Goal: Task Accomplishment & Management: Manage account settings

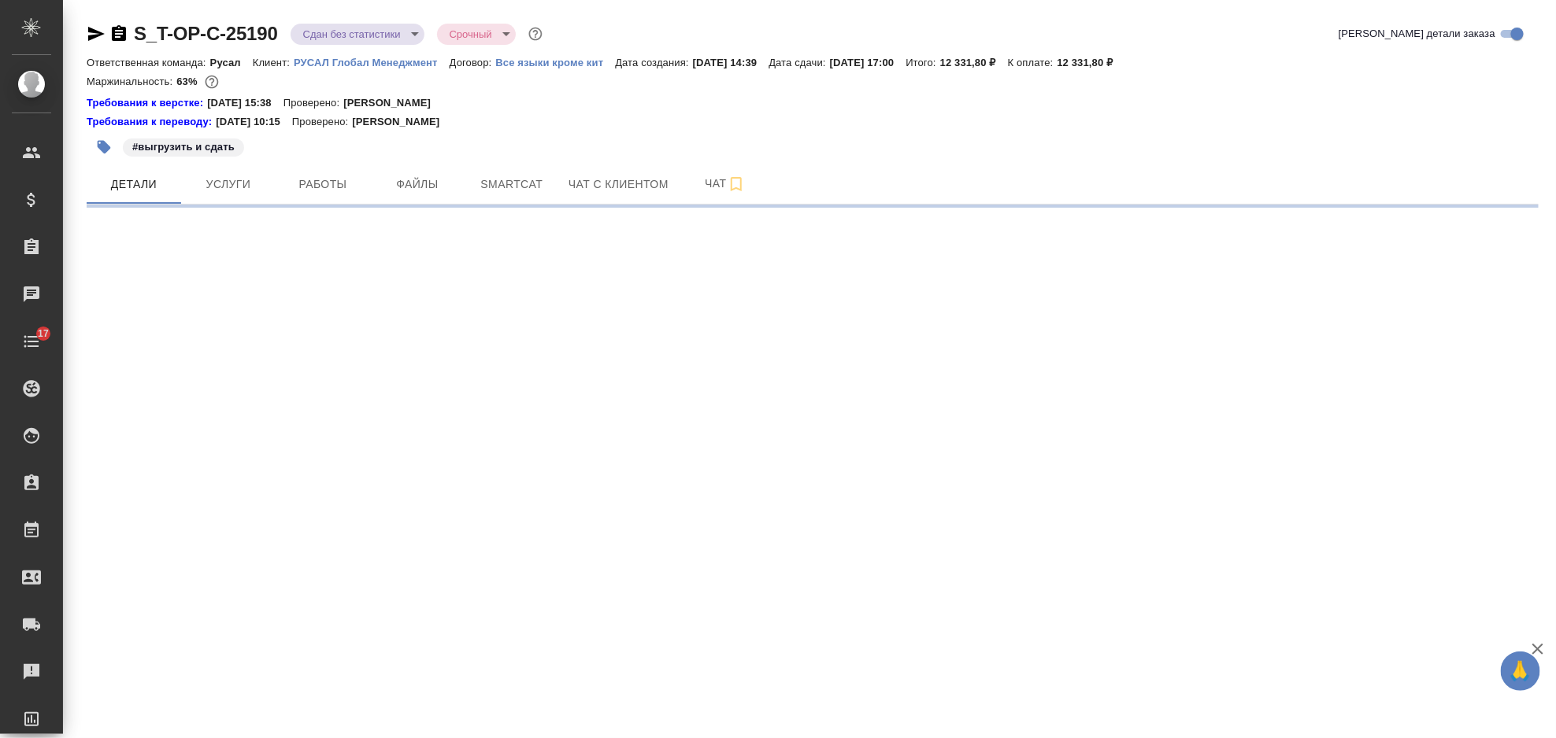
select select "RU"
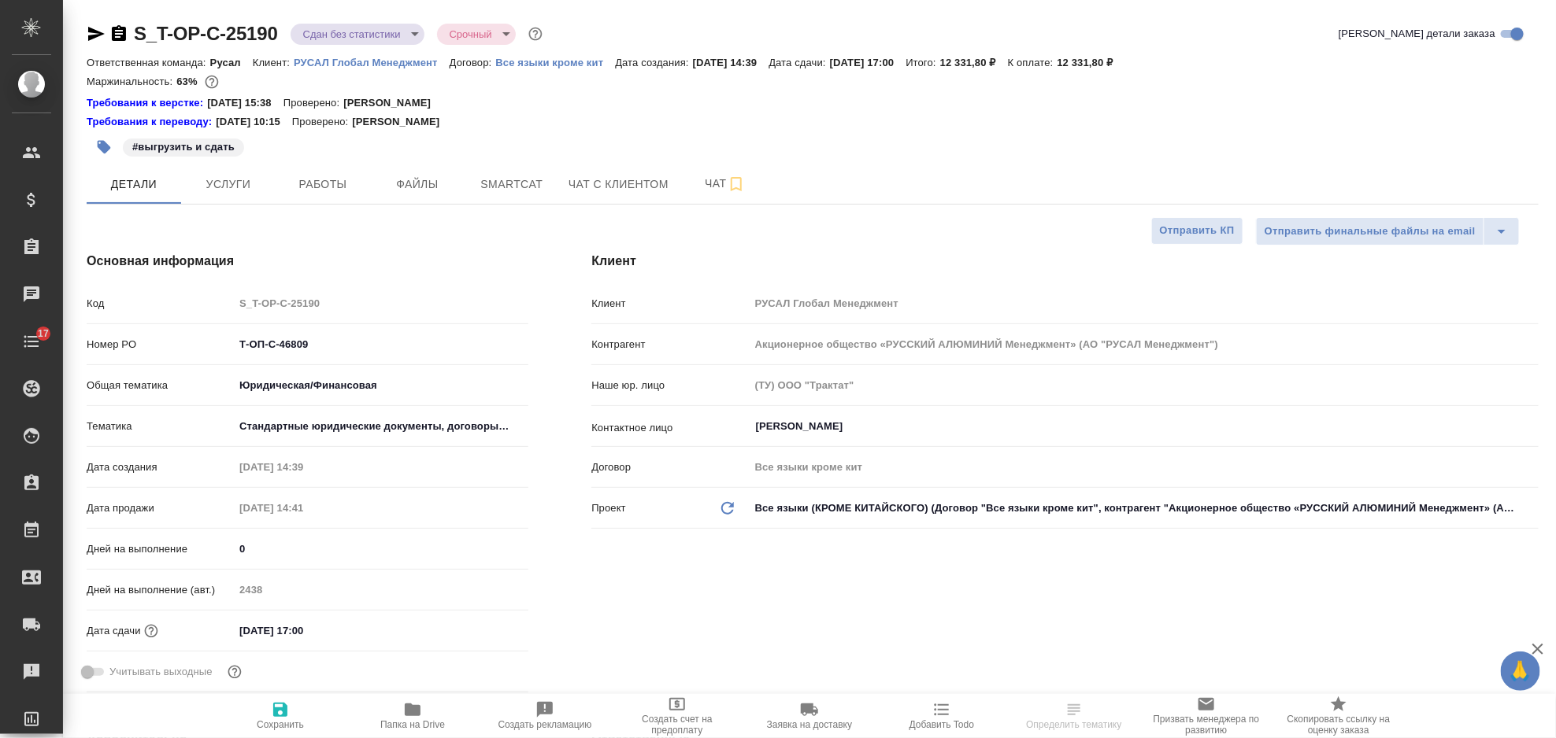
type textarea "x"
type input "Авдеенко Кирилл"
click at [228, 192] on span "Услуги" at bounding box center [229, 185] width 76 height 20
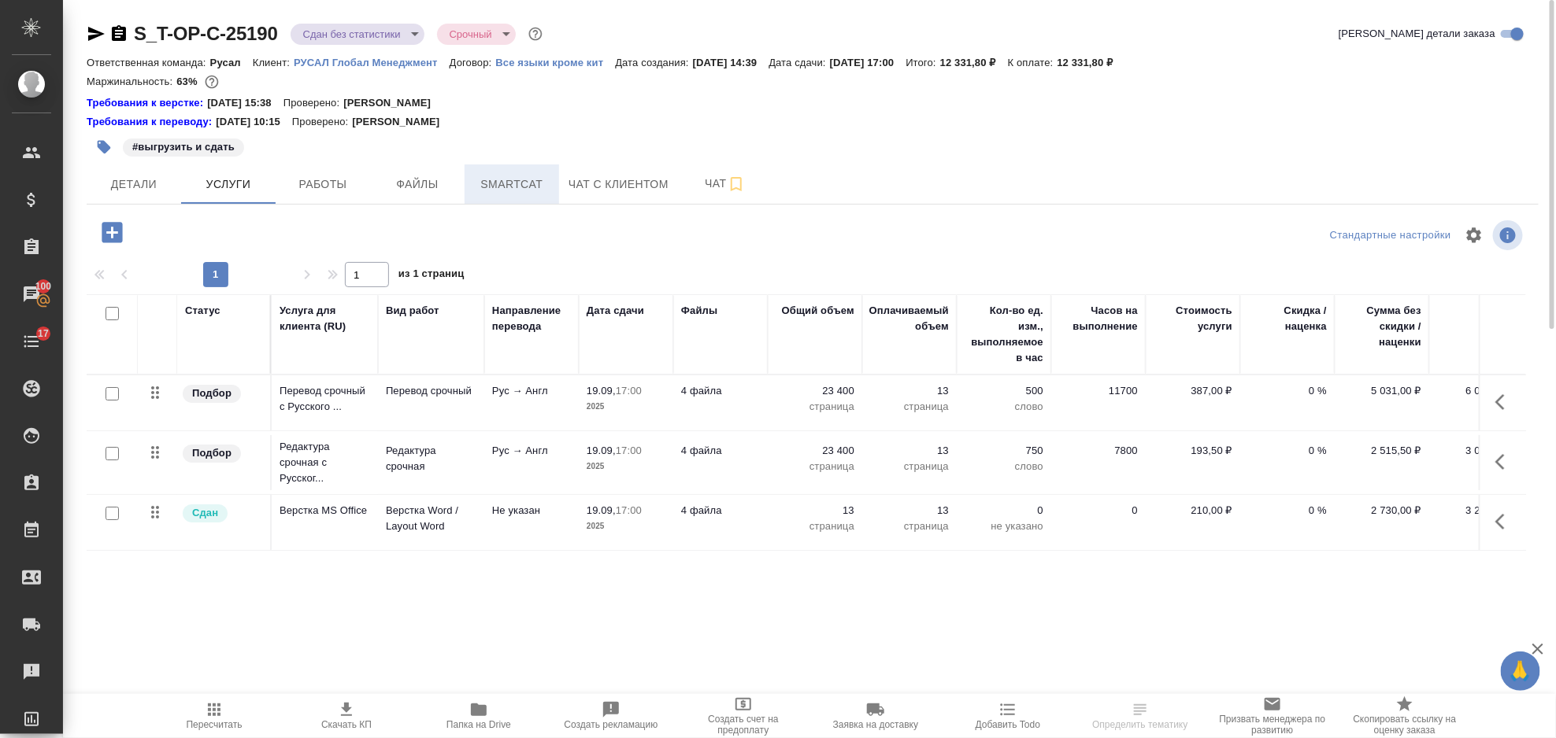
click at [522, 189] on span "Smartcat" at bounding box center [512, 185] width 76 height 20
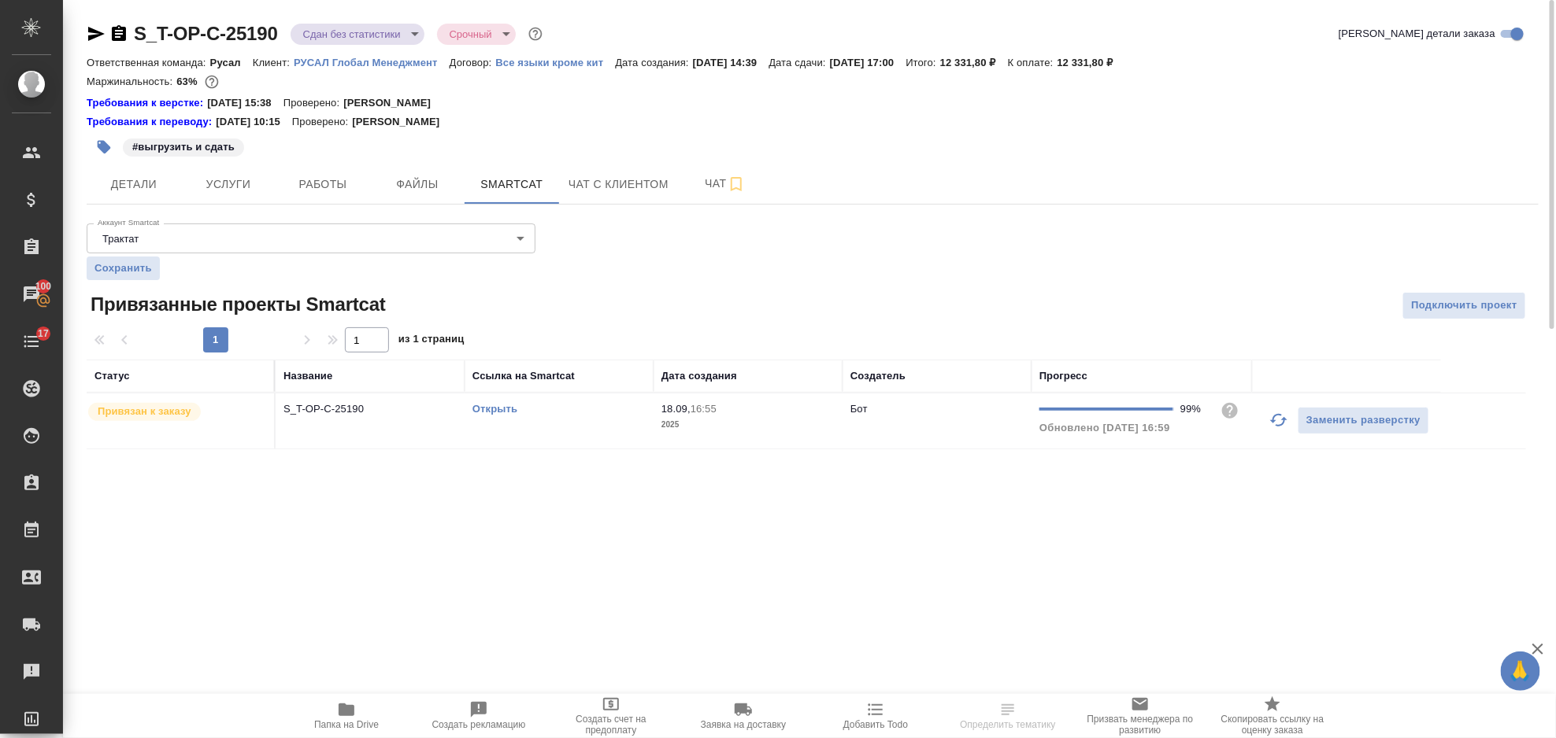
click at [505, 405] on link "Открыть" at bounding box center [494, 409] width 45 height 12
click at [231, 180] on span "Услуги" at bounding box center [229, 185] width 76 height 20
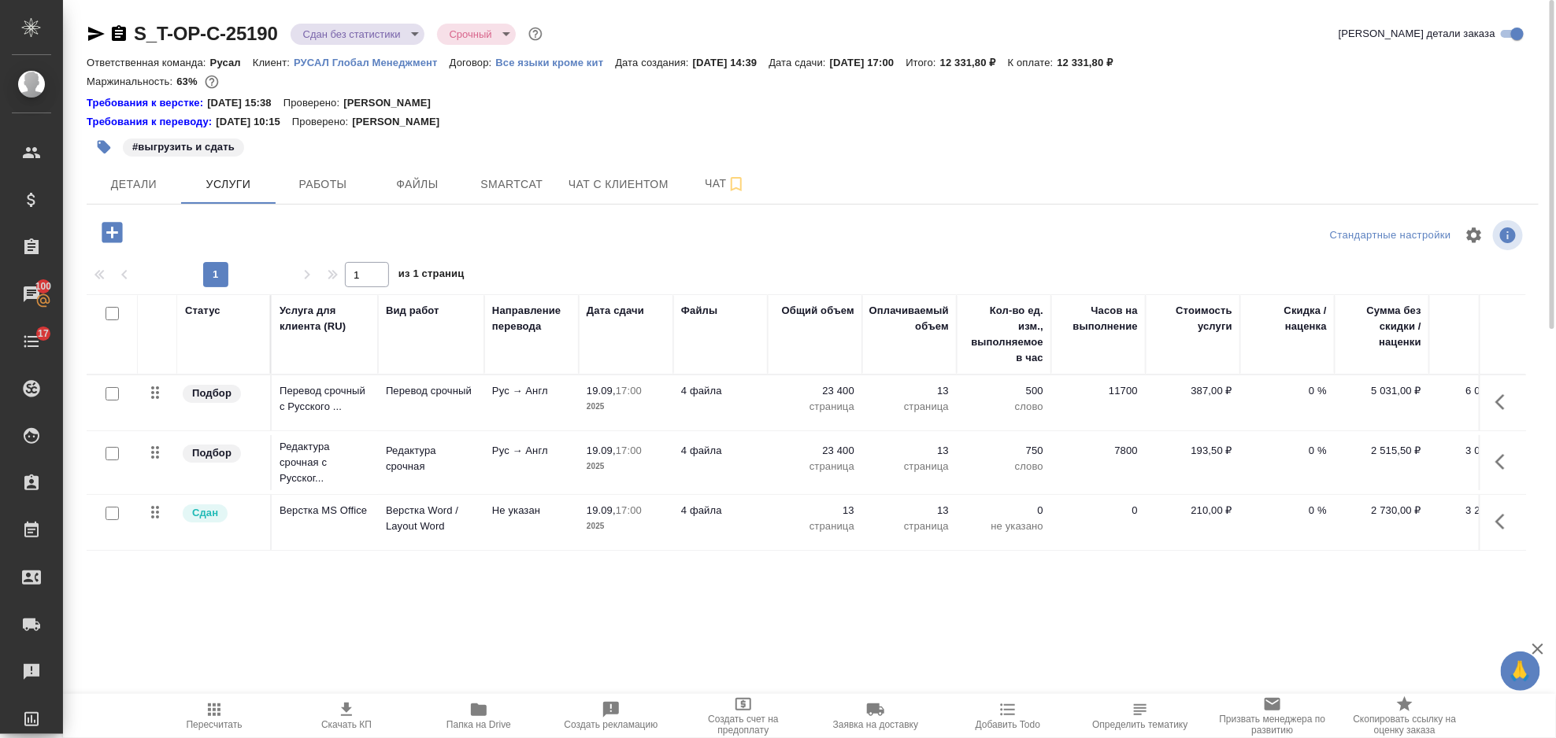
click at [1500, 403] on icon "button" at bounding box center [1504, 402] width 19 height 19
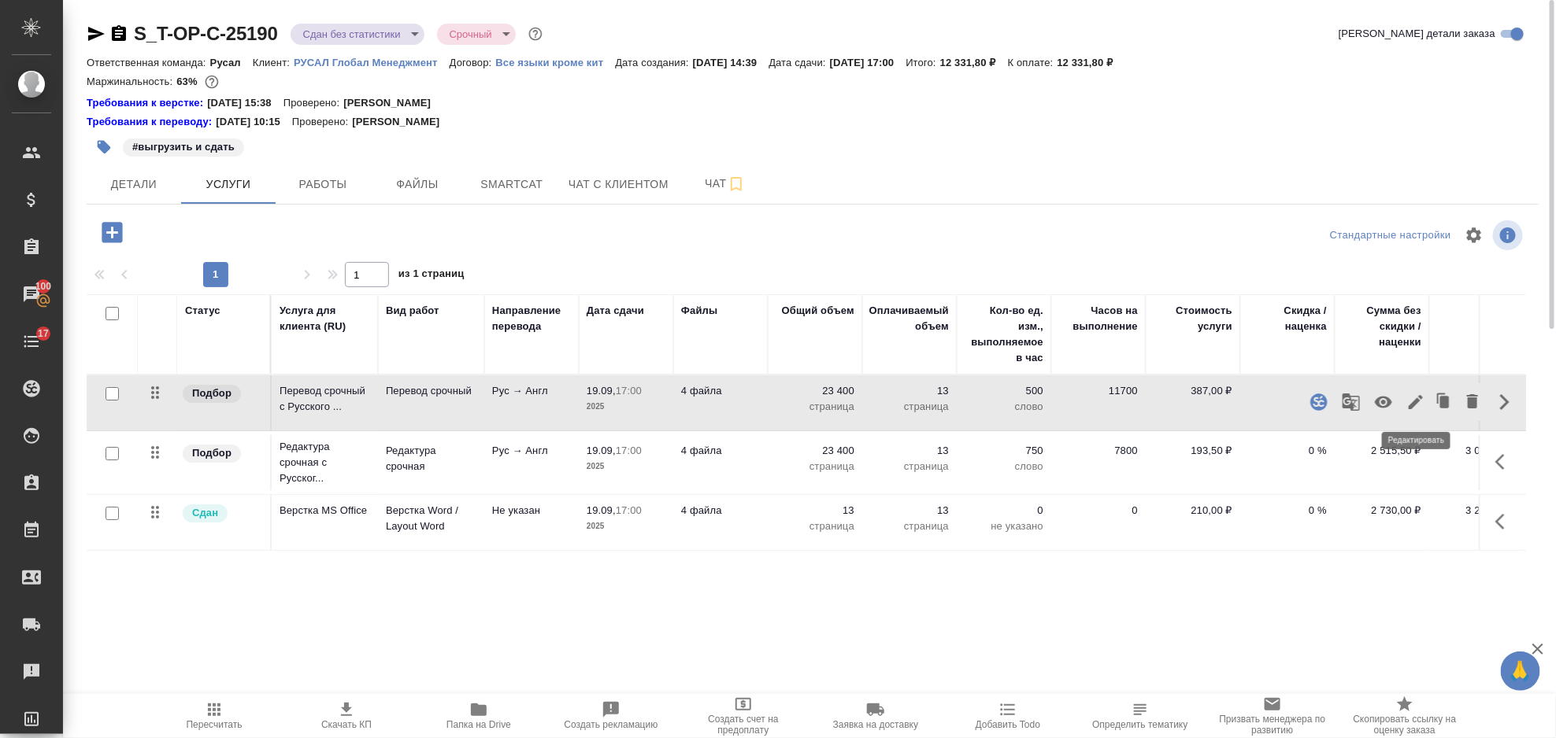
click at [1416, 405] on icon "button" at bounding box center [1415, 402] width 19 height 19
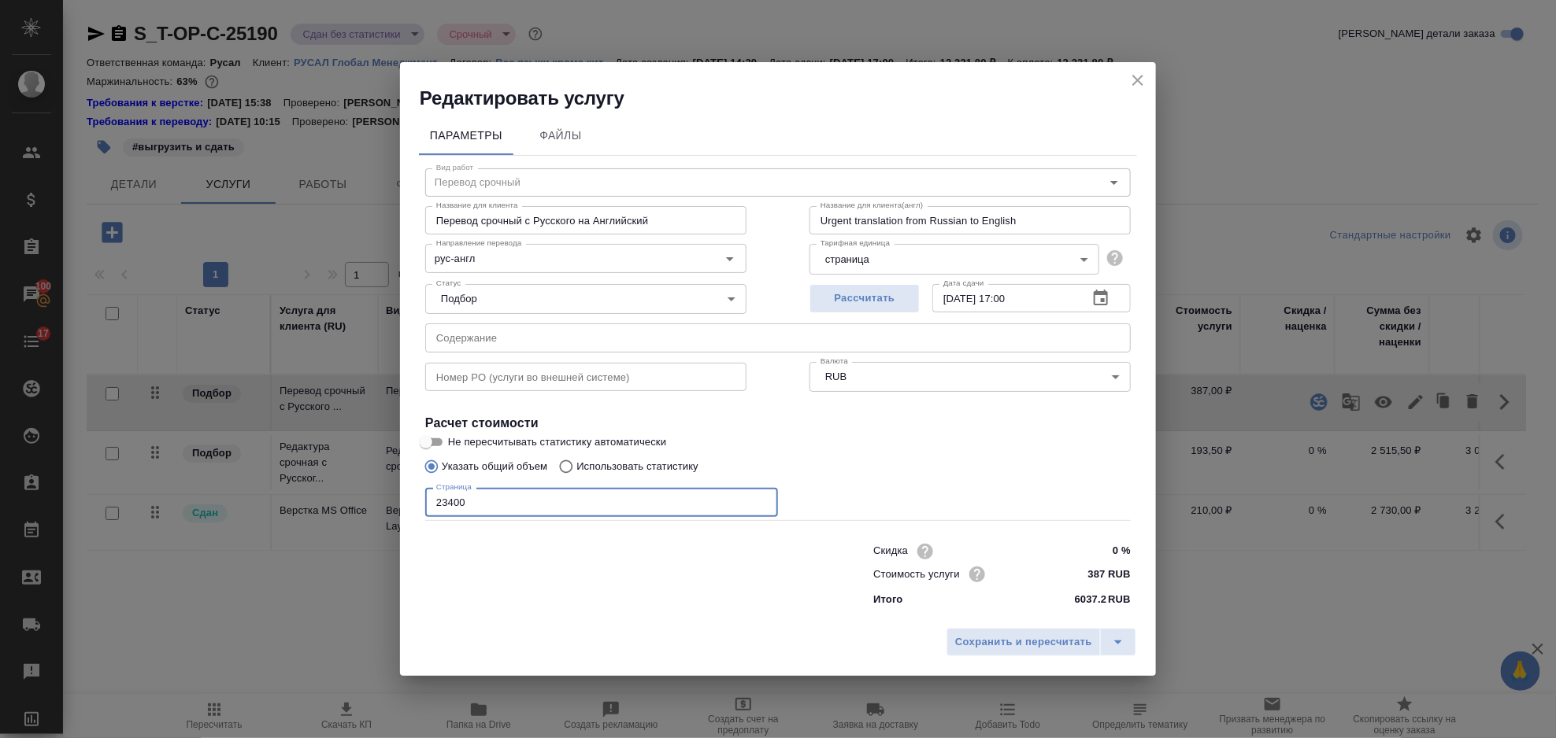
drag, startPoint x: 491, startPoint y: 498, endPoint x: 427, endPoint y: 509, distance: 65.5
click at [427, 509] on input "23400" at bounding box center [601, 502] width 353 height 28
type input "28500"
click at [1004, 634] on span "Сохранить и пересчитать" at bounding box center [1023, 643] width 137 height 18
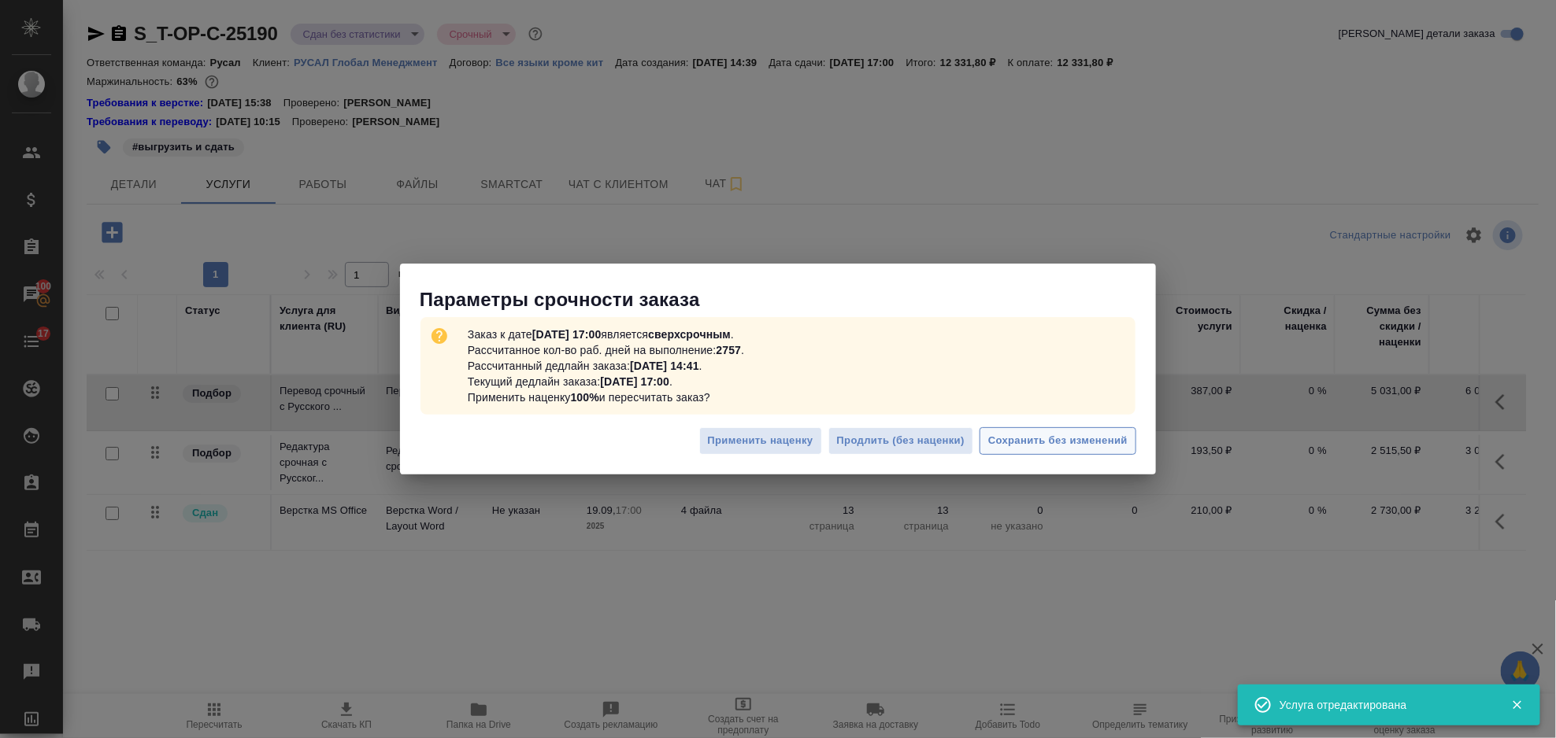
click at [1031, 447] on span "Сохранить без изменений" at bounding box center [1057, 441] width 139 height 18
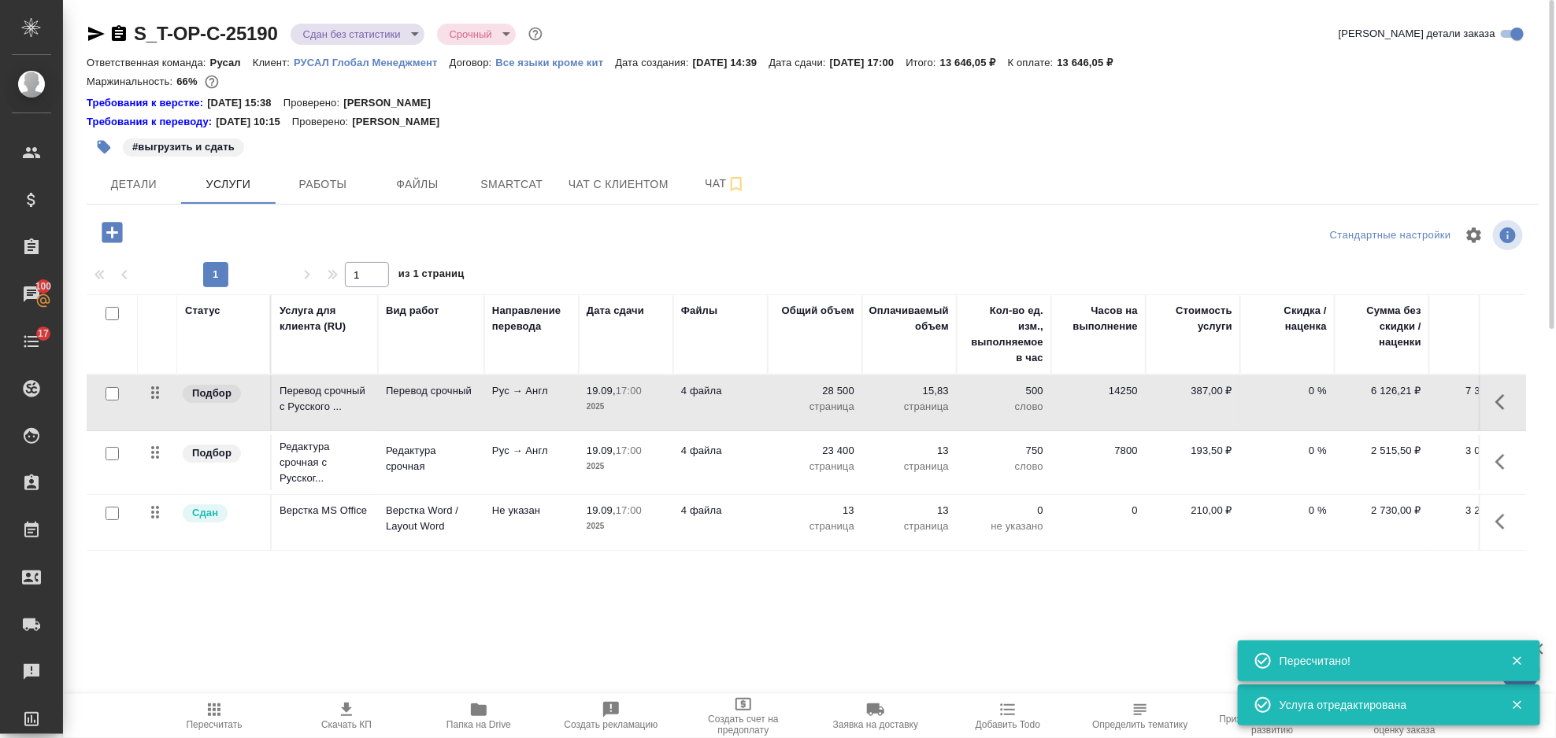
click at [1509, 456] on icon "button" at bounding box center [1504, 462] width 19 height 19
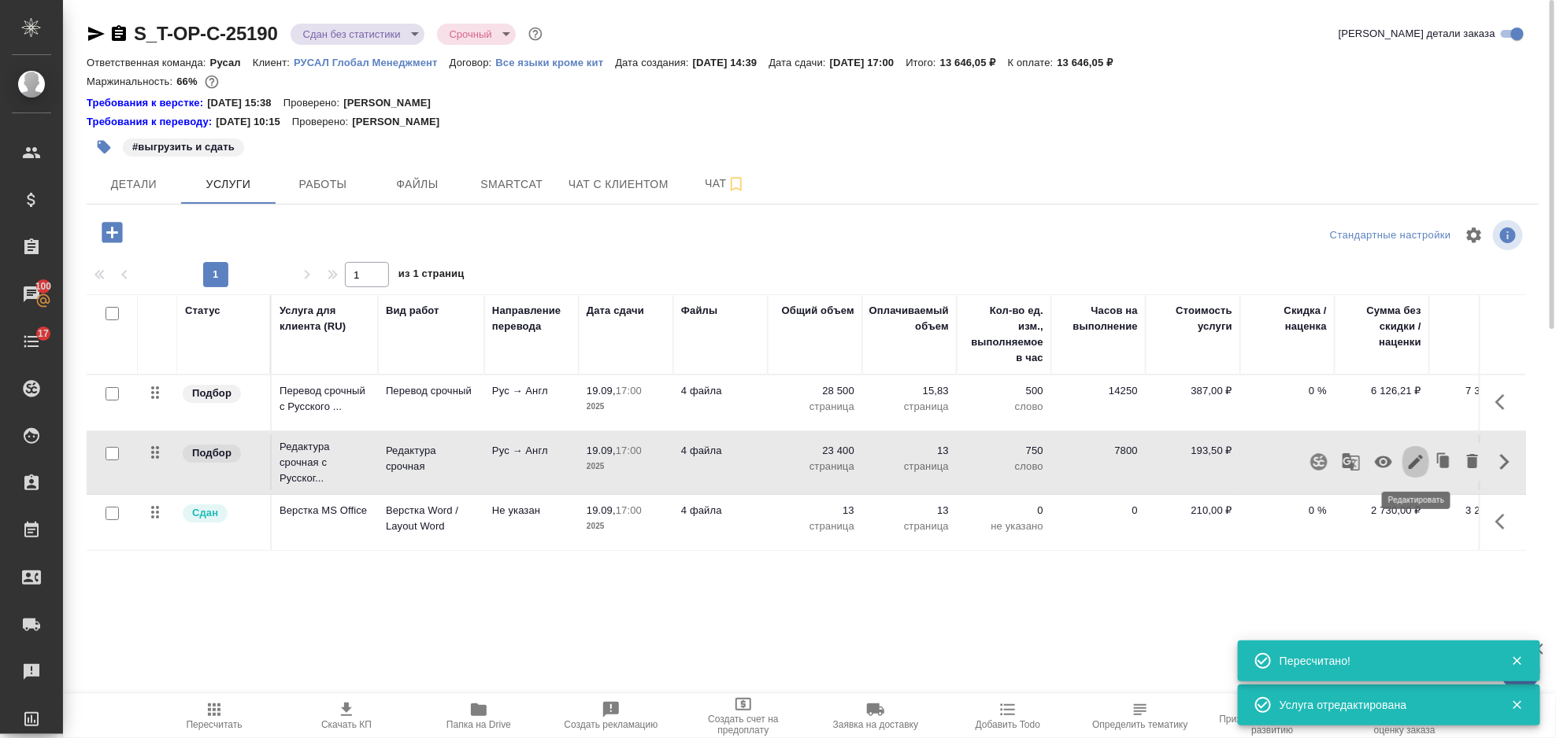
click at [1412, 461] on icon "button" at bounding box center [1415, 462] width 19 height 19
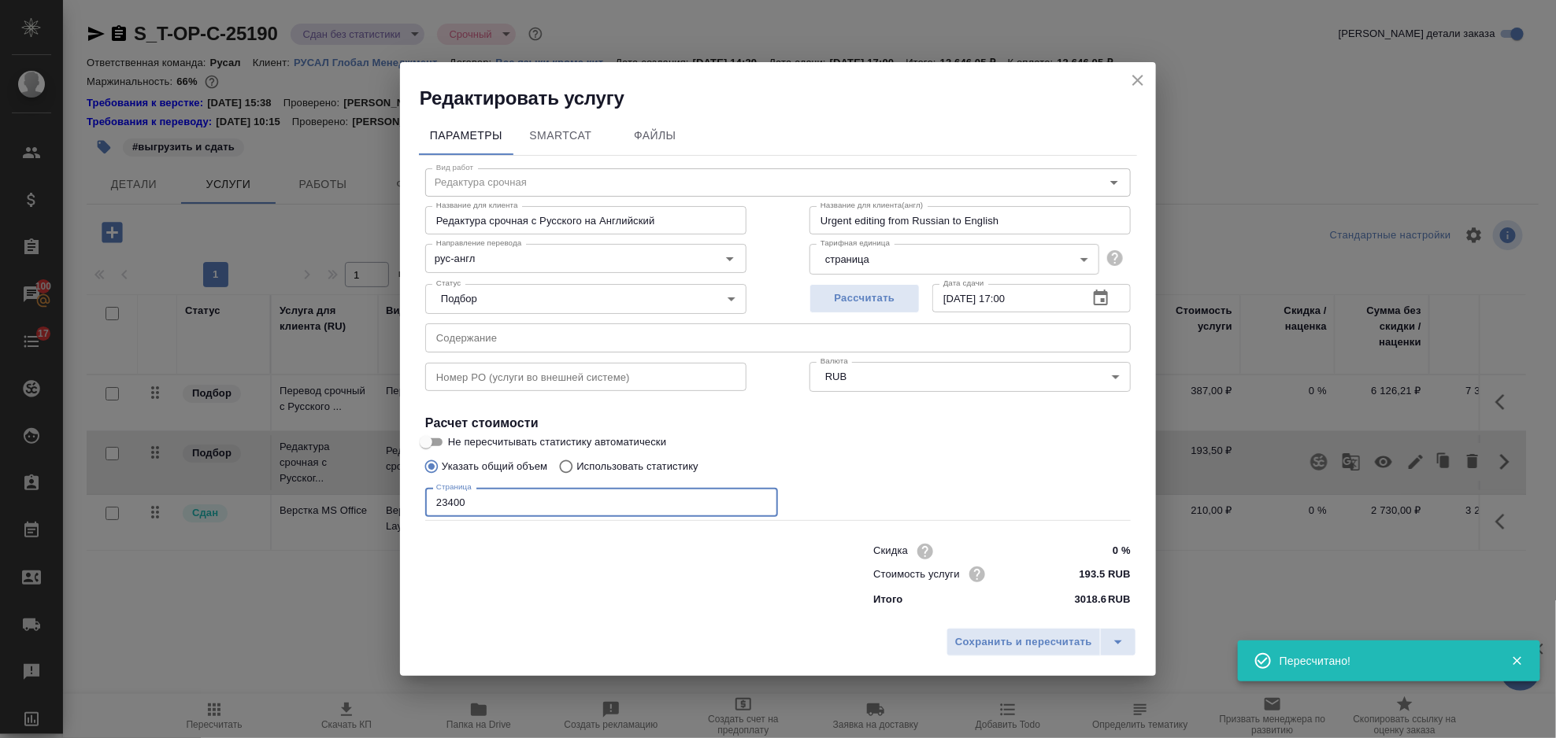
drag, startPoint x: 536, startPoint y: 505, endPoint x: 392, endPoint y: 516, distance: 144.6
click at [394, 514] on div "Редактировать услугу Параметры SmartCat Файлы Вид работ Редактура срочная Вид р…" at bounding box center [778, 369] width 1556 height 738
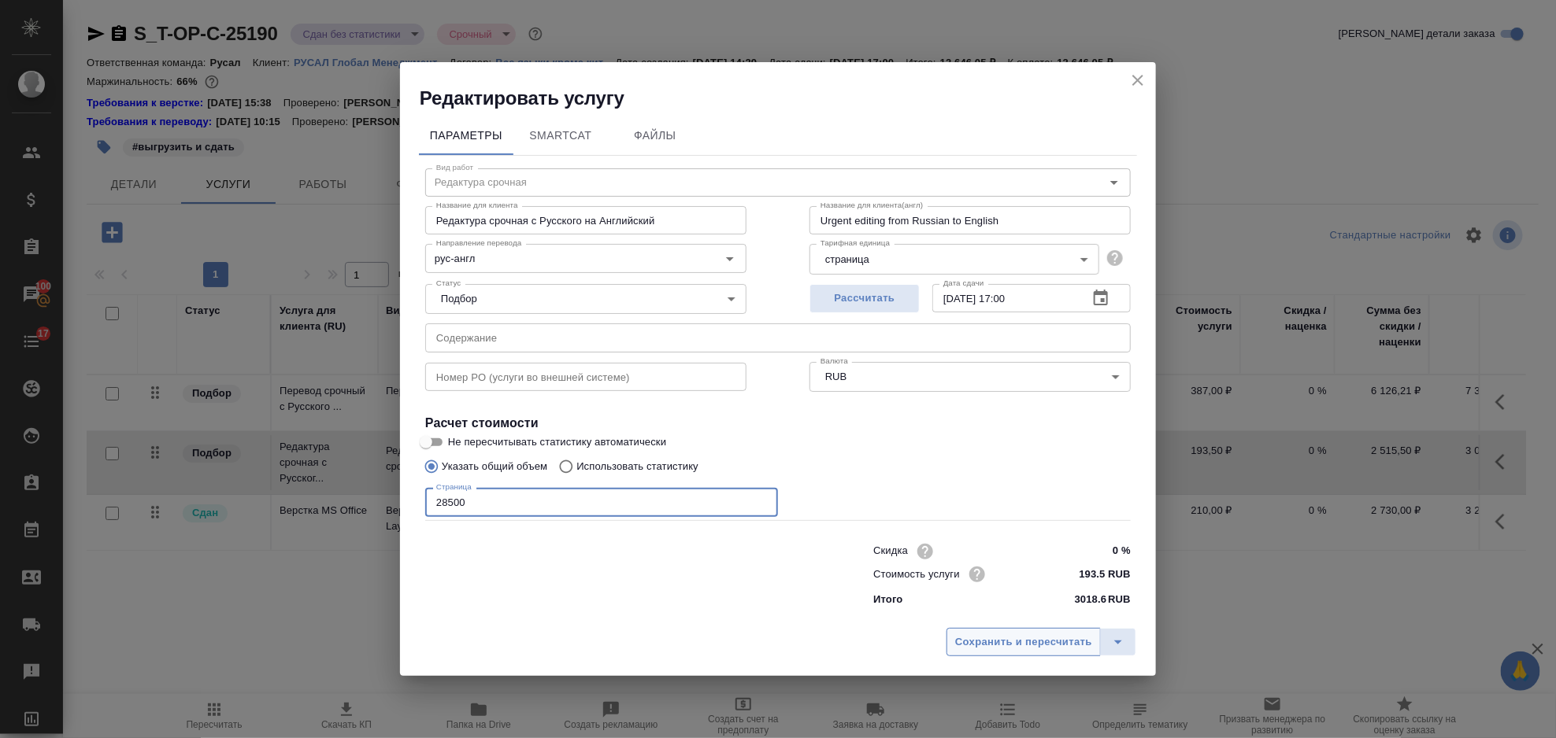
type input "28500"
click at [1016, 637] on span "Сохранить и пересчитать" at bounding box center [1023, 643] width 137 height 18
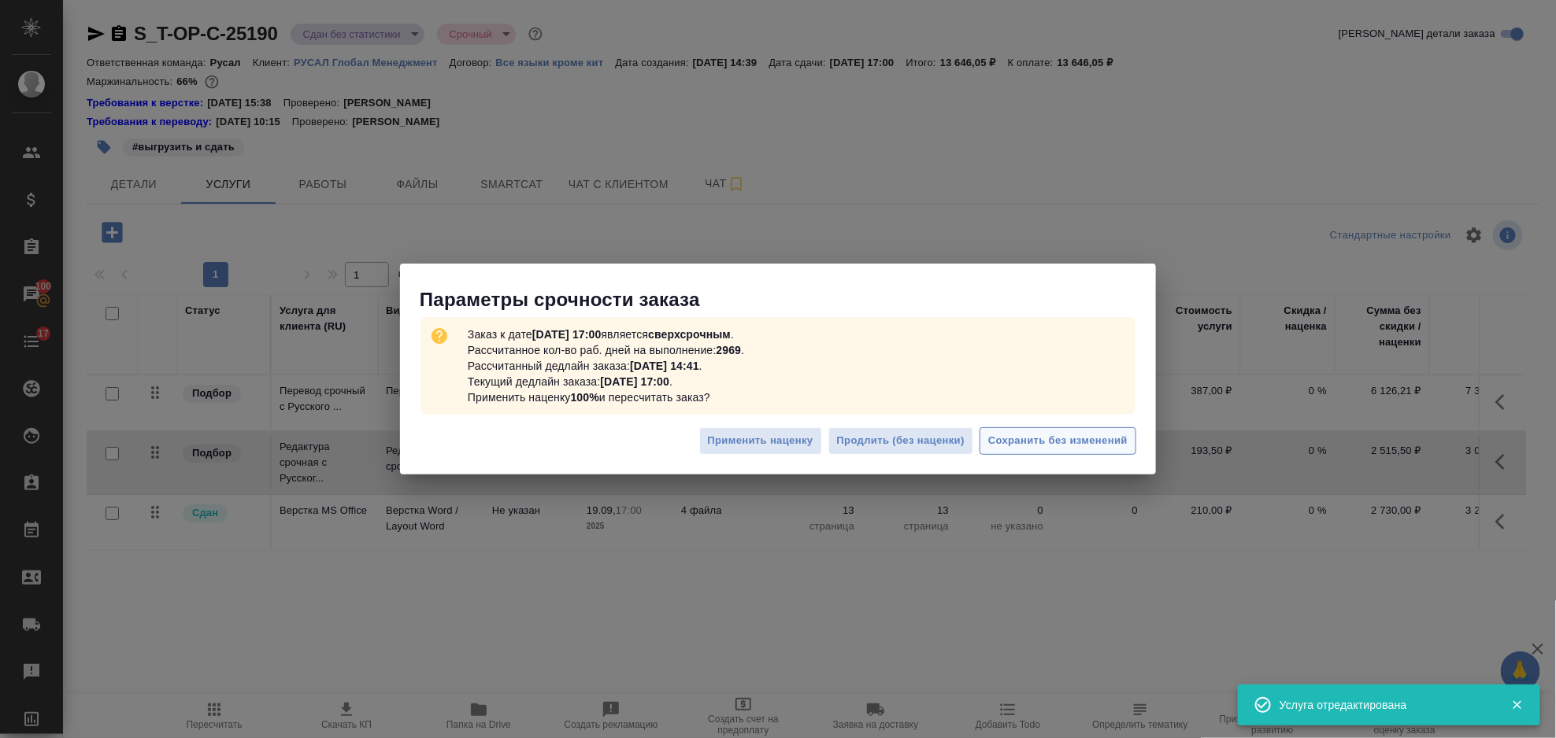
click at [1082, 435] on span "Сохранить без изменений" at bounding box center [1057, 441] width 139 height 18
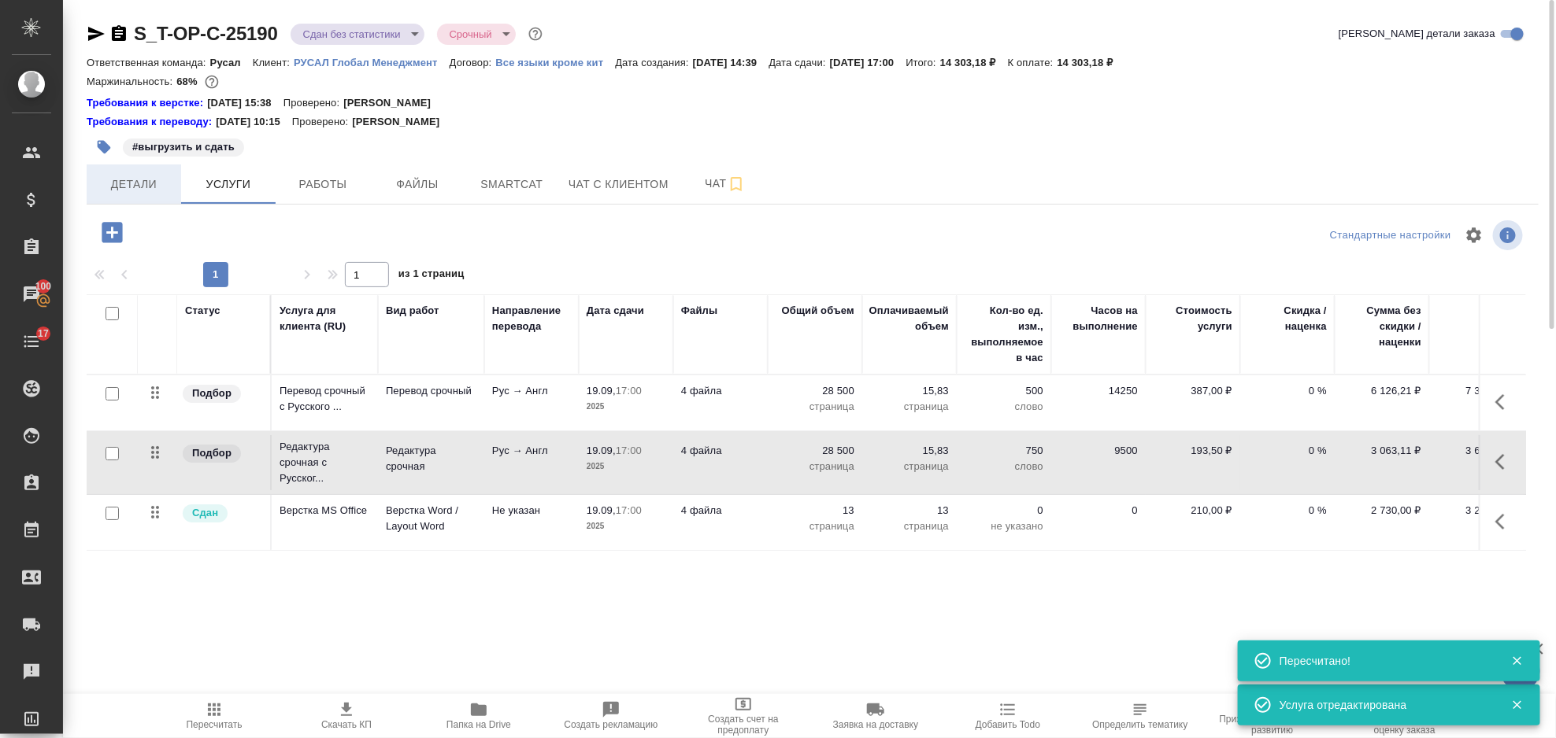
click at [136, 184] on span "Детали" at bounding box center [134, 185] width 76 height 20
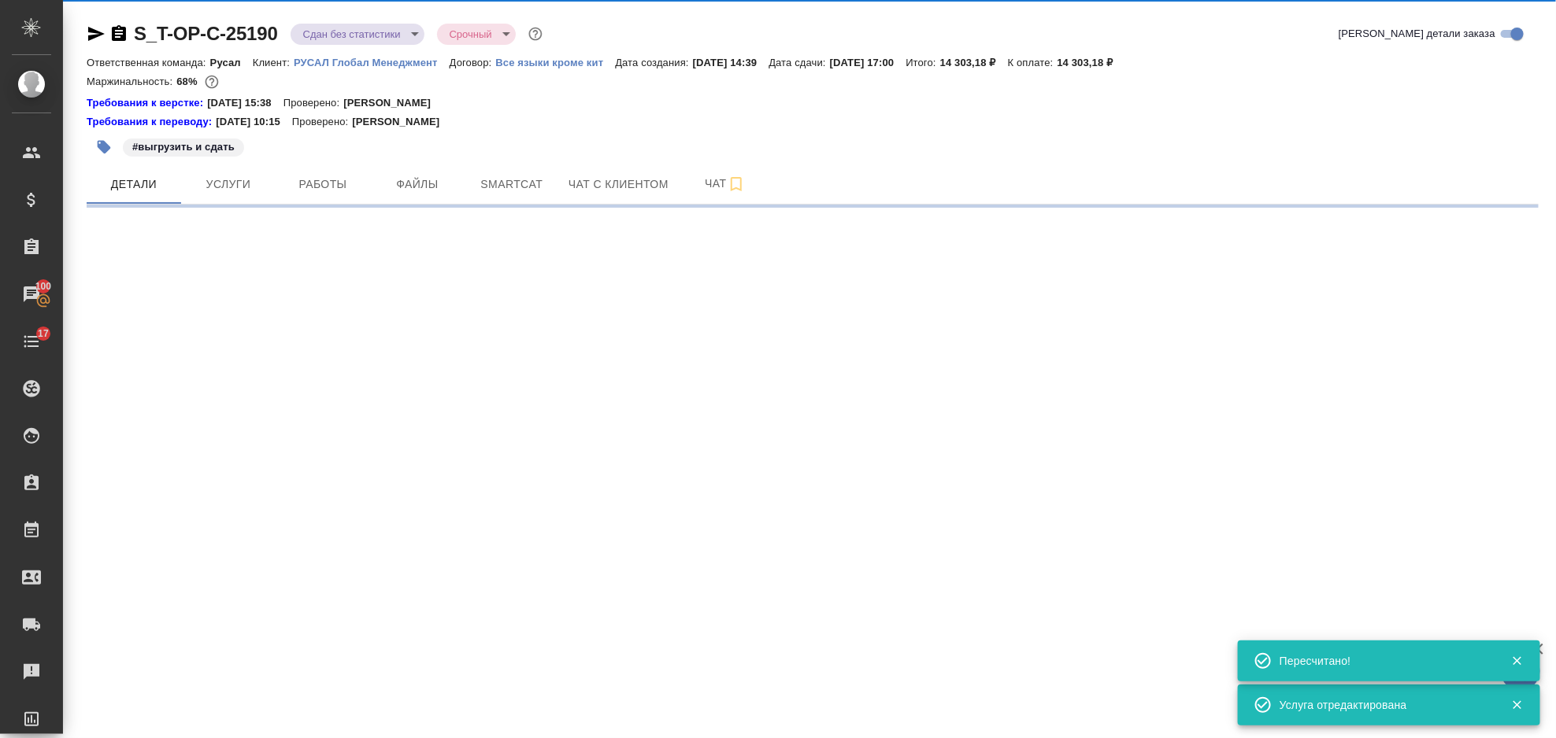
select select "RU"
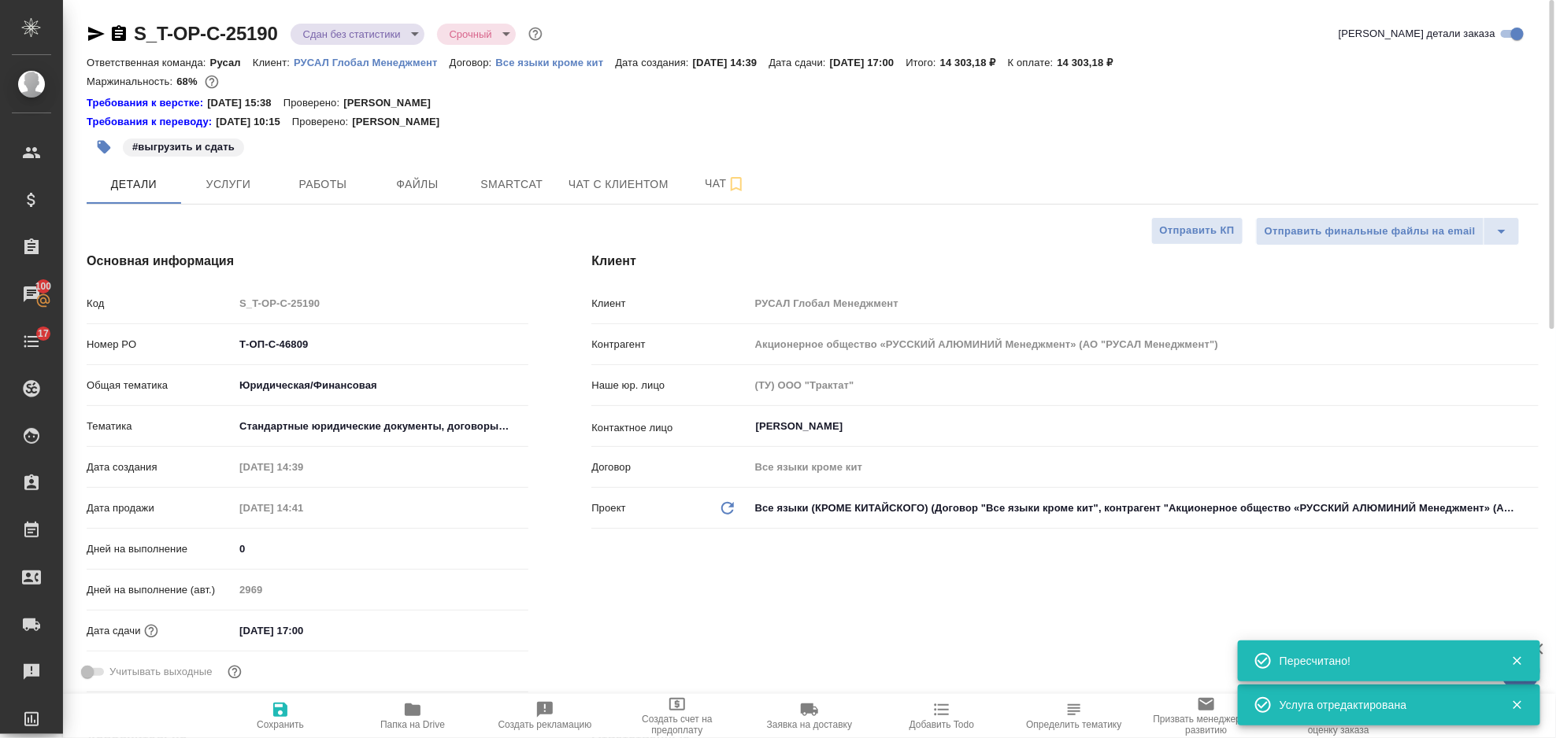
type textarea "x"
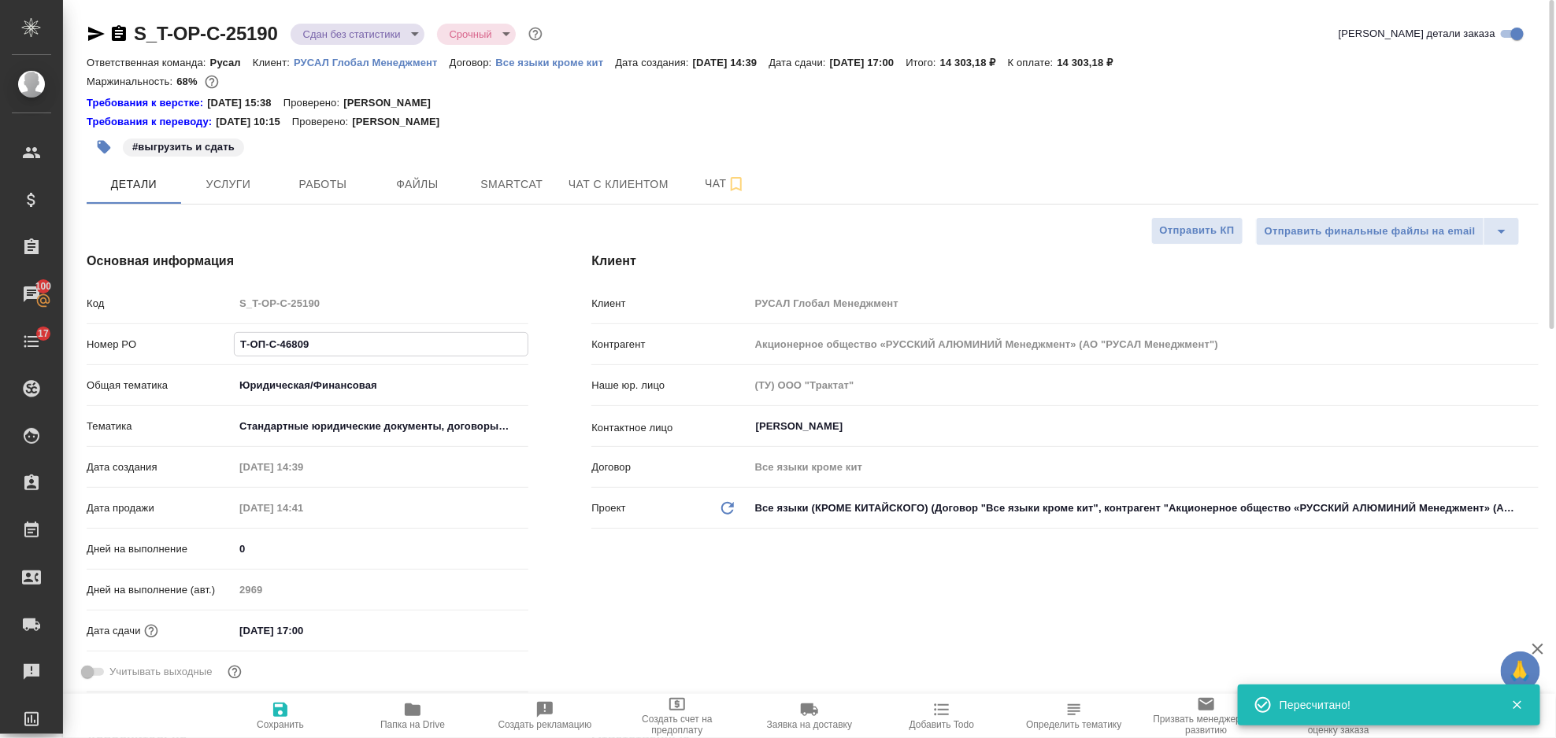
drag, startPoint x: 350, startPoint y: 347, endPoint x: 224, endPoint y: 350, distance: 125.2
click at [224, 350] on div "Номер PO Т-ОП-С-46809" at bounding box center [308, 345] width 442 height 28
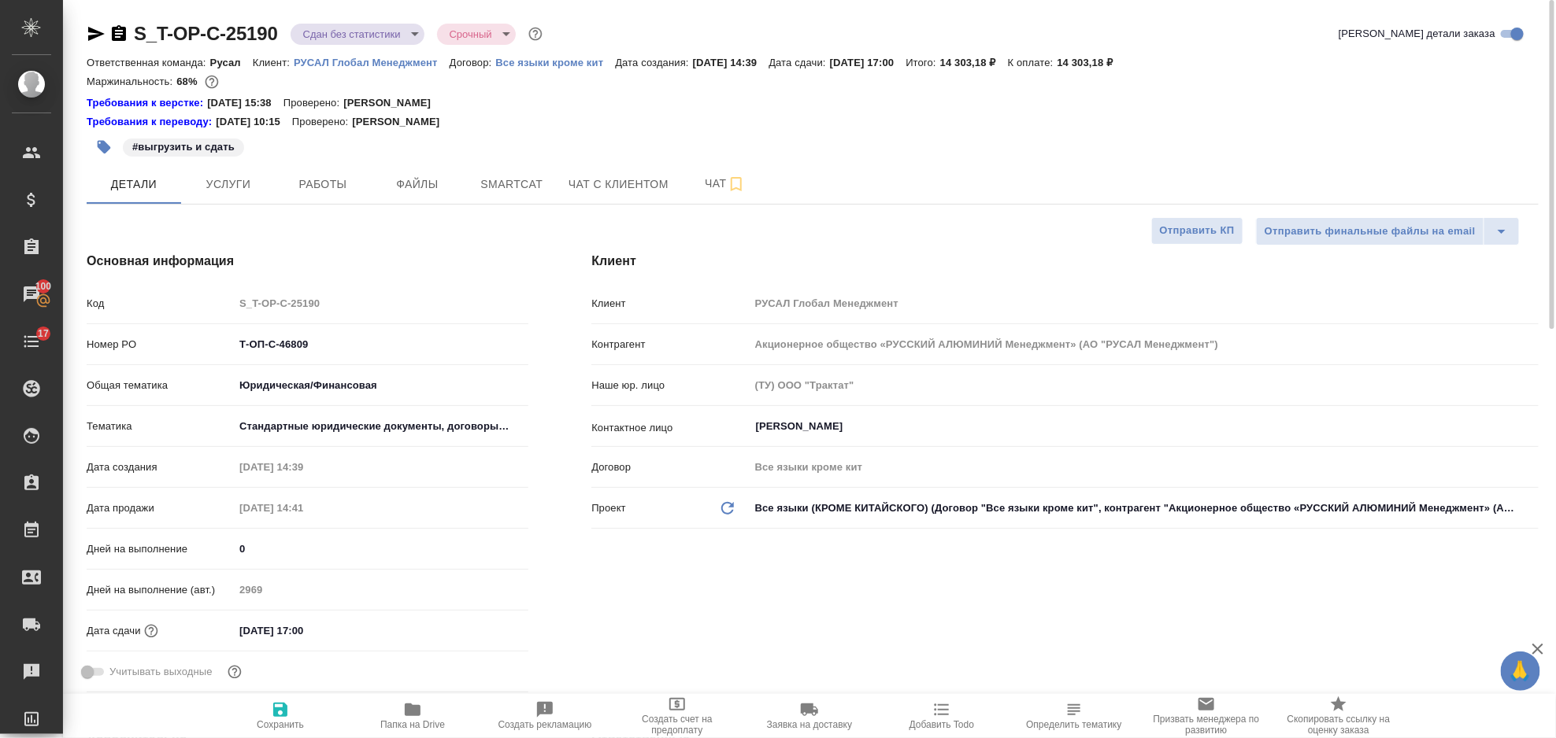
type textarea "x"
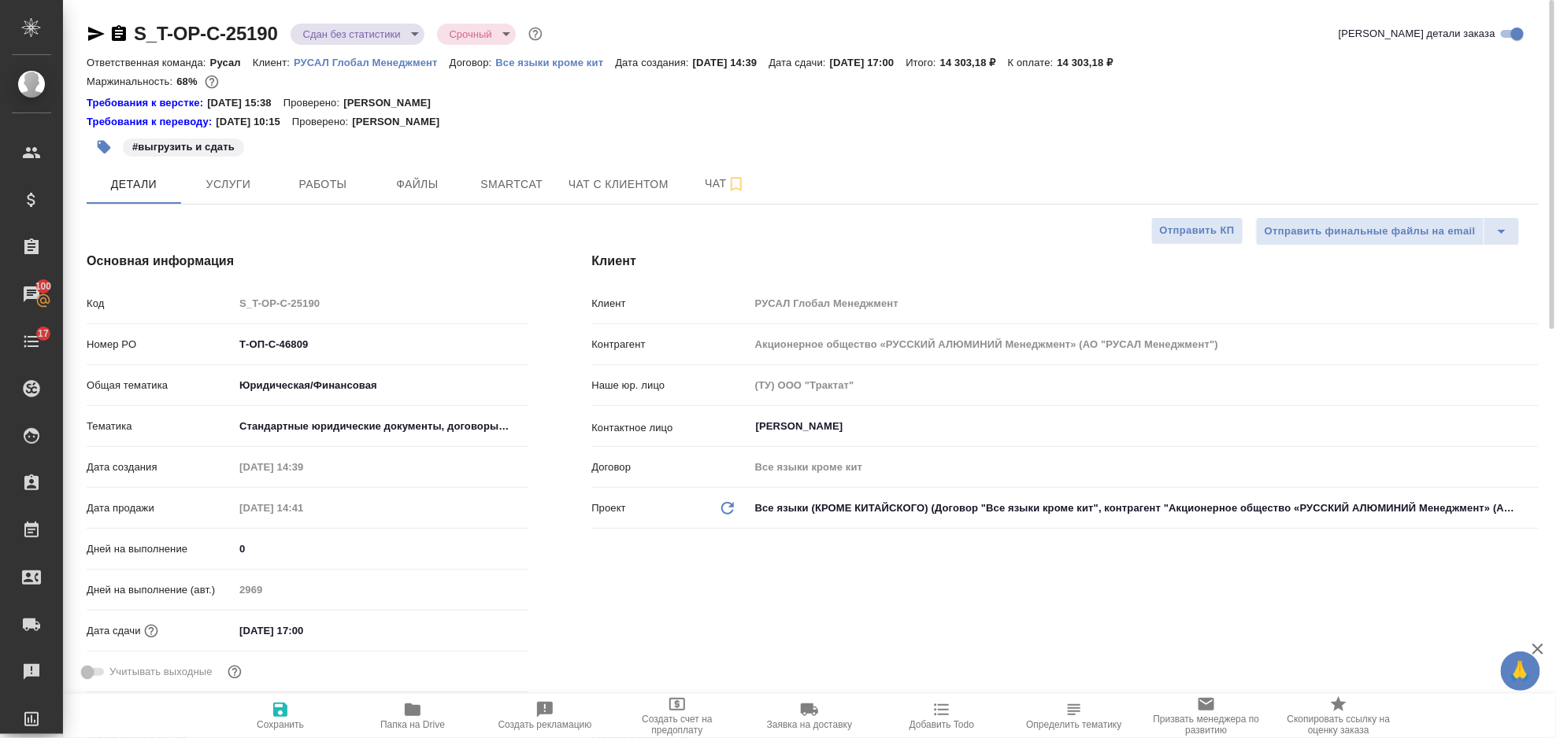
type textarea "x"
click at [447, 241] on div "Основная информация Код S_T-OP-C-25190 Номер PO Т-ОП-С-46809 Общая тематика Юри…" at bounding box center [307, 475] width 505 height 510
click at [213, 165] on button "Услуги" at bounding box center [228, 184] width 94 height 39
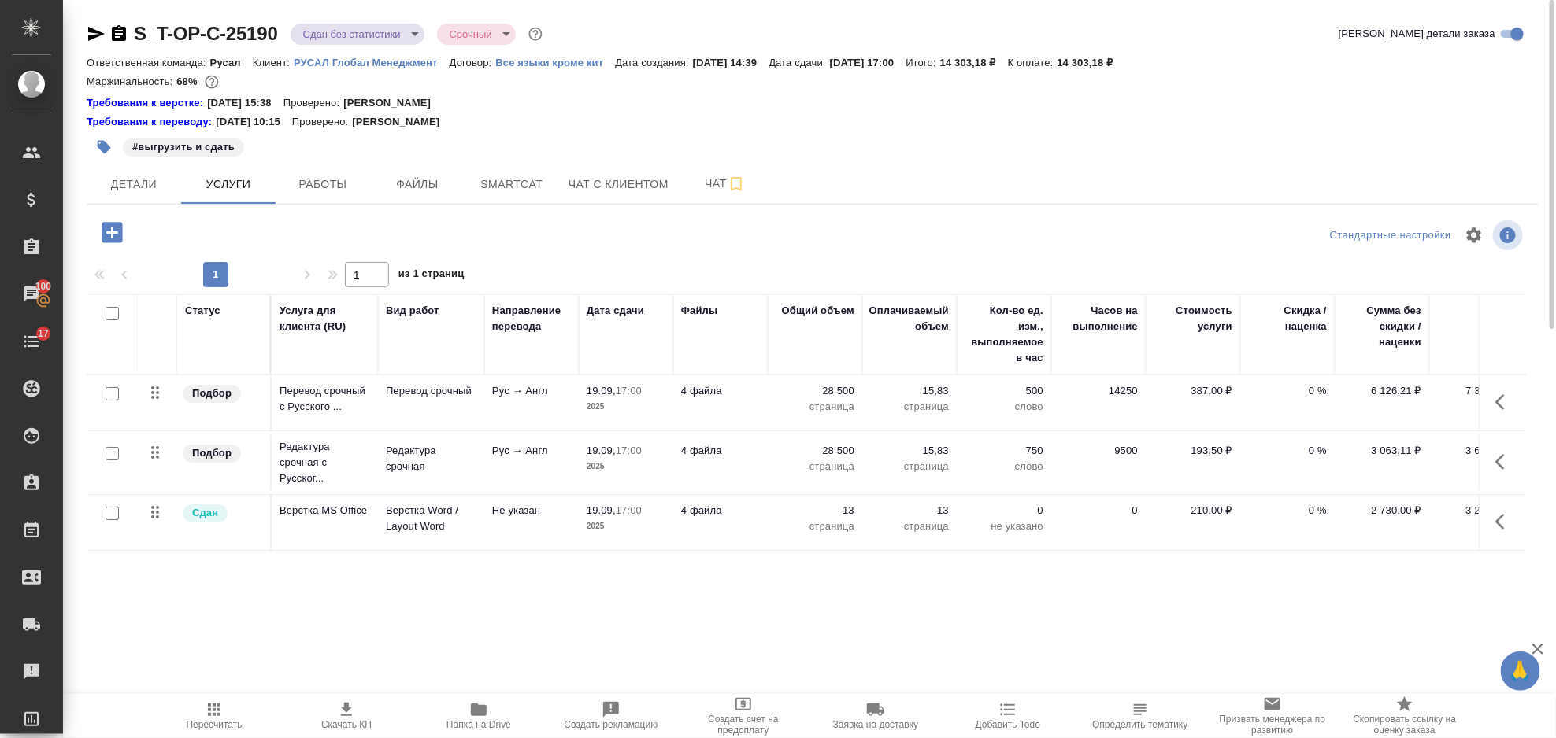
click at [224, 716] on span "Пересчитать" at bounding box center [213, 716] width 113 height 30
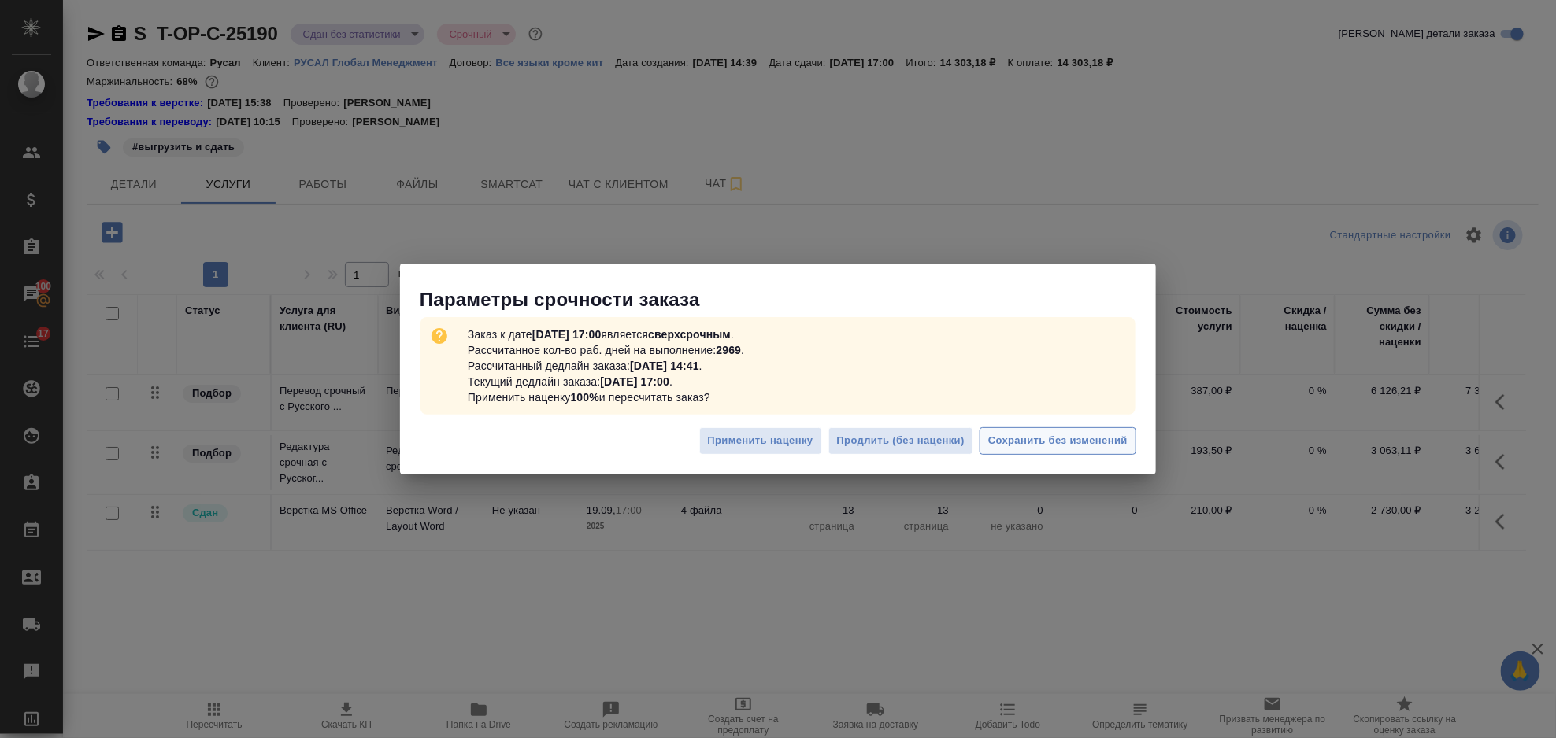
click at [1000, 446] on span "Сохранить без изменений" at bounding box center [1057, 441] width 139 height 18
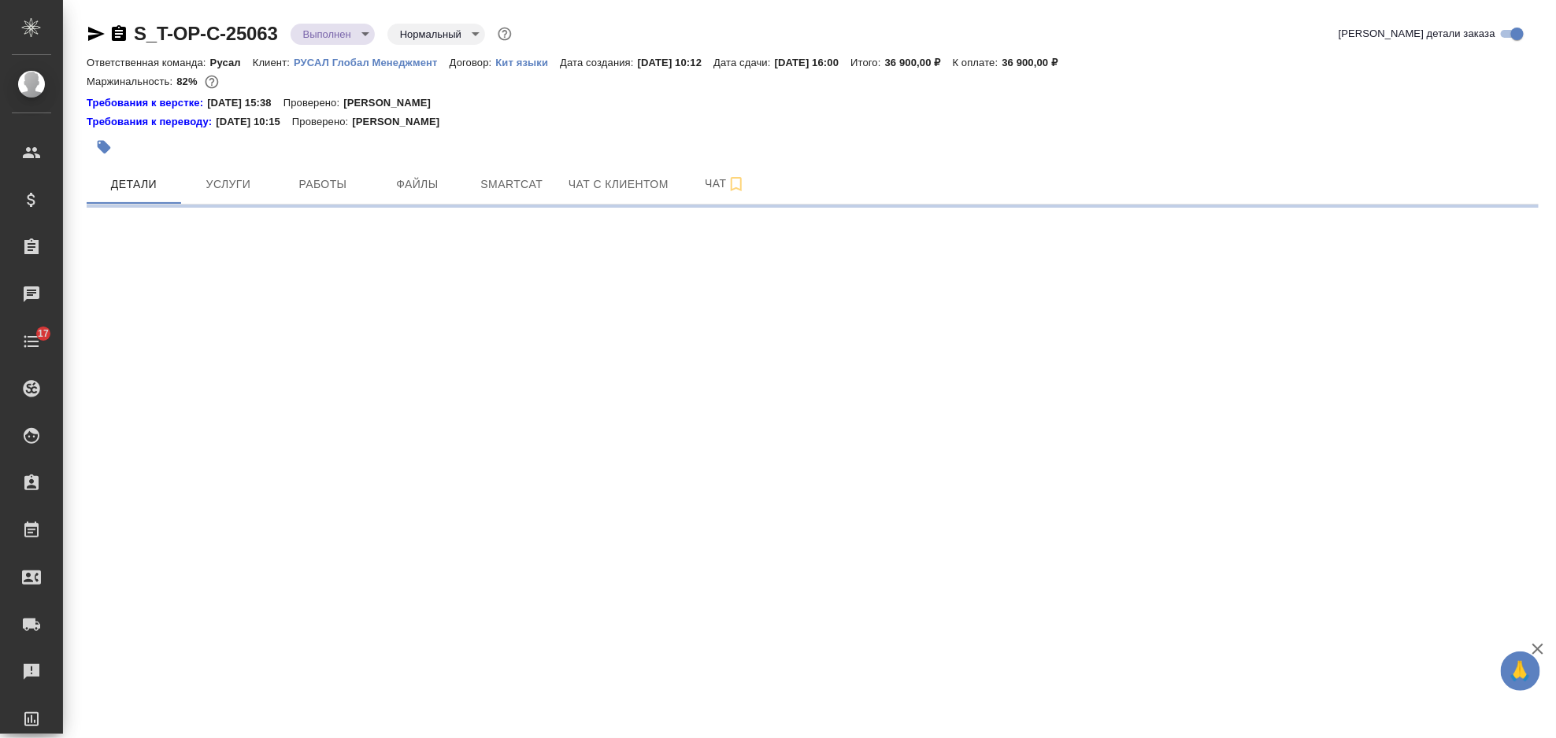
select select "RU"
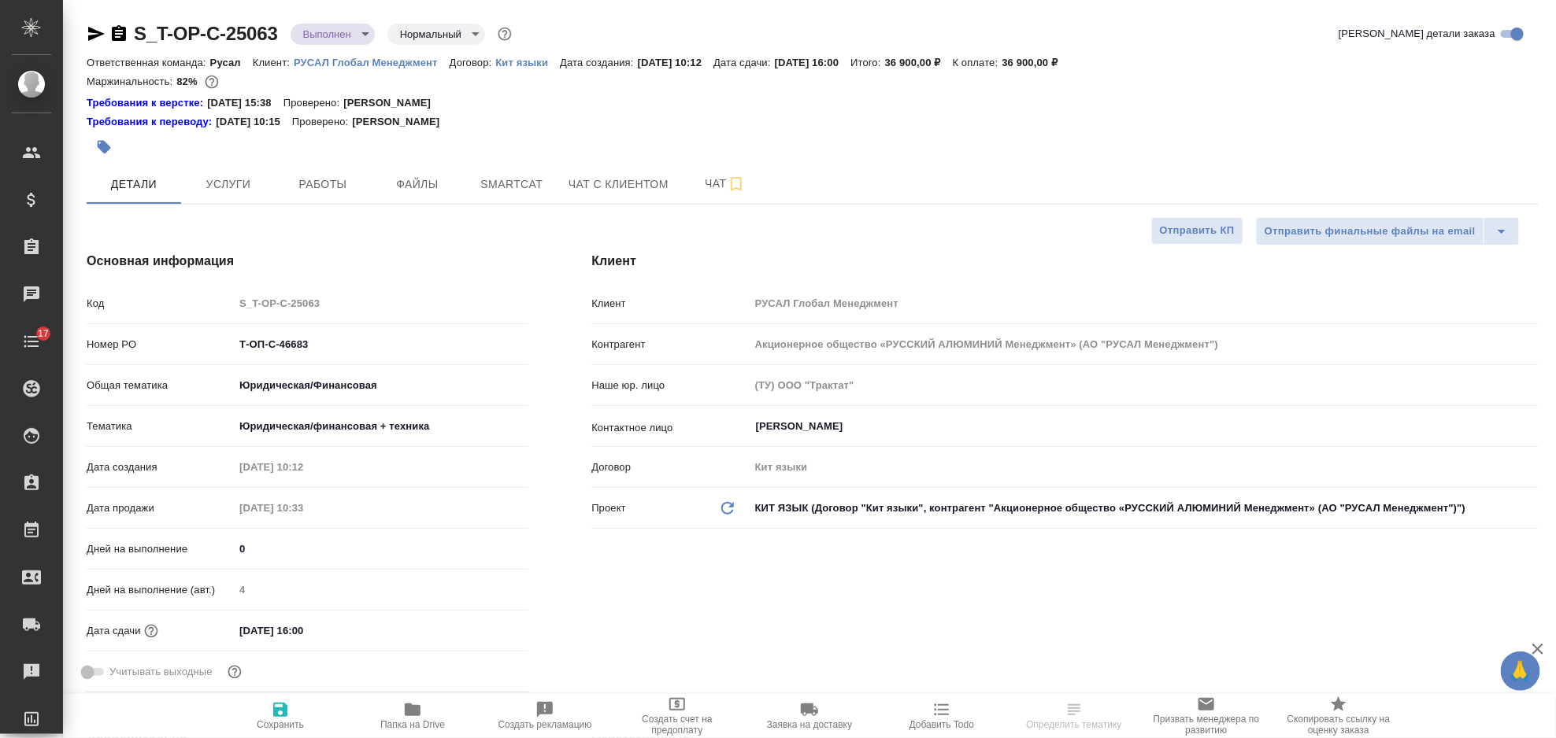
type textarea "x"
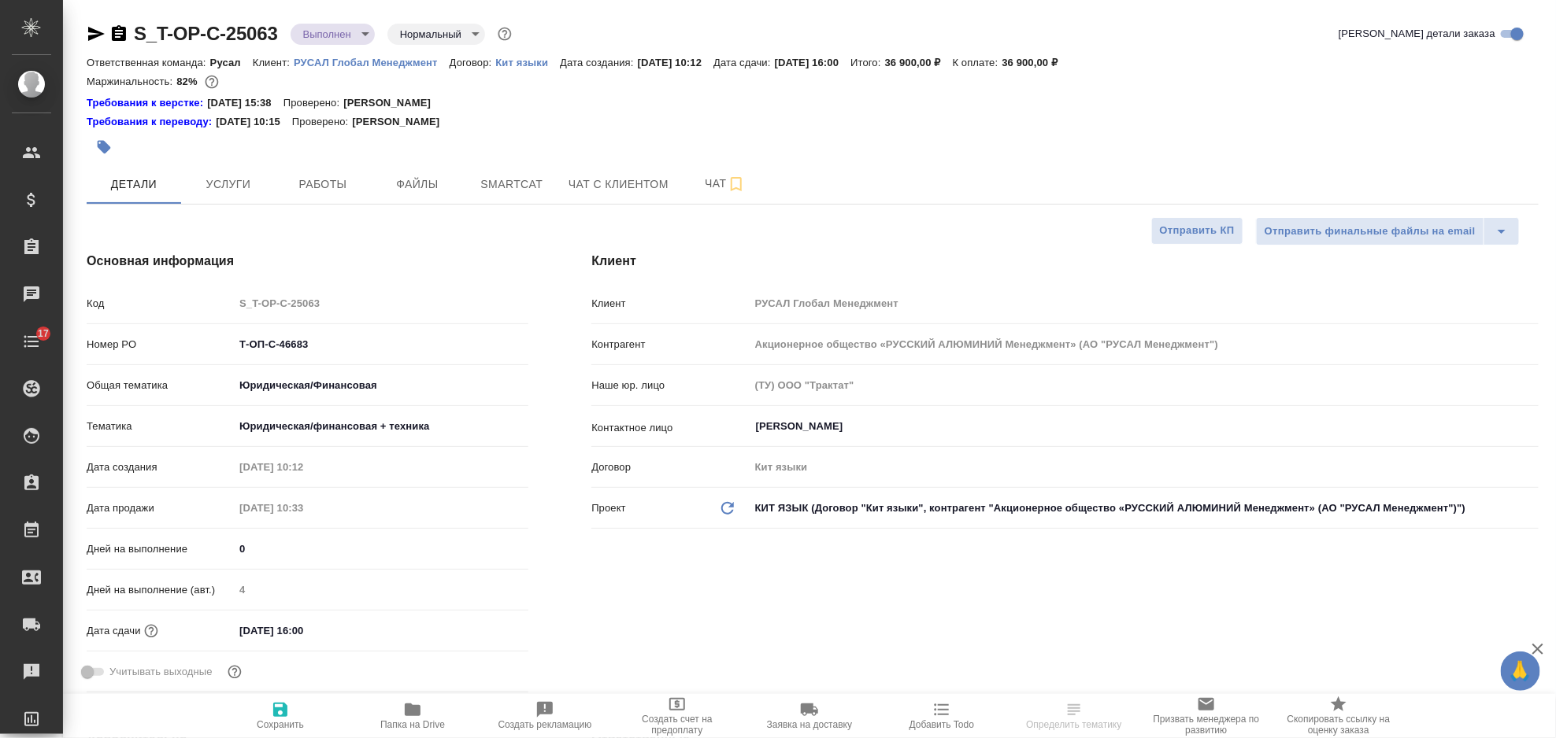
type textarea "x"
click at [230, 198] on button "Услуги" at bounding box center [228, 184] width 94 height 39
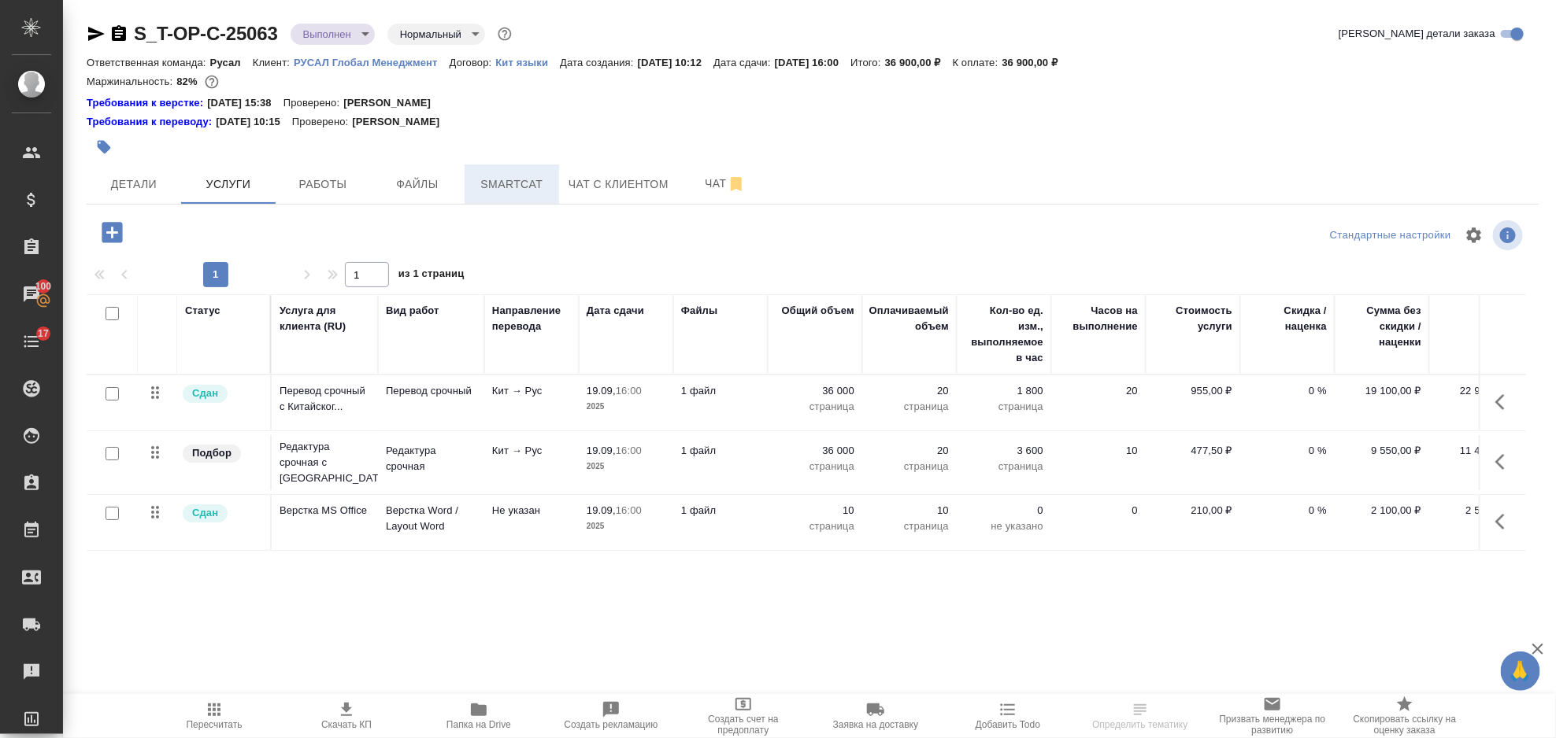
click at [482, 187] on span "Smartcat" at bounding box center [512, 185] width 76 height 20
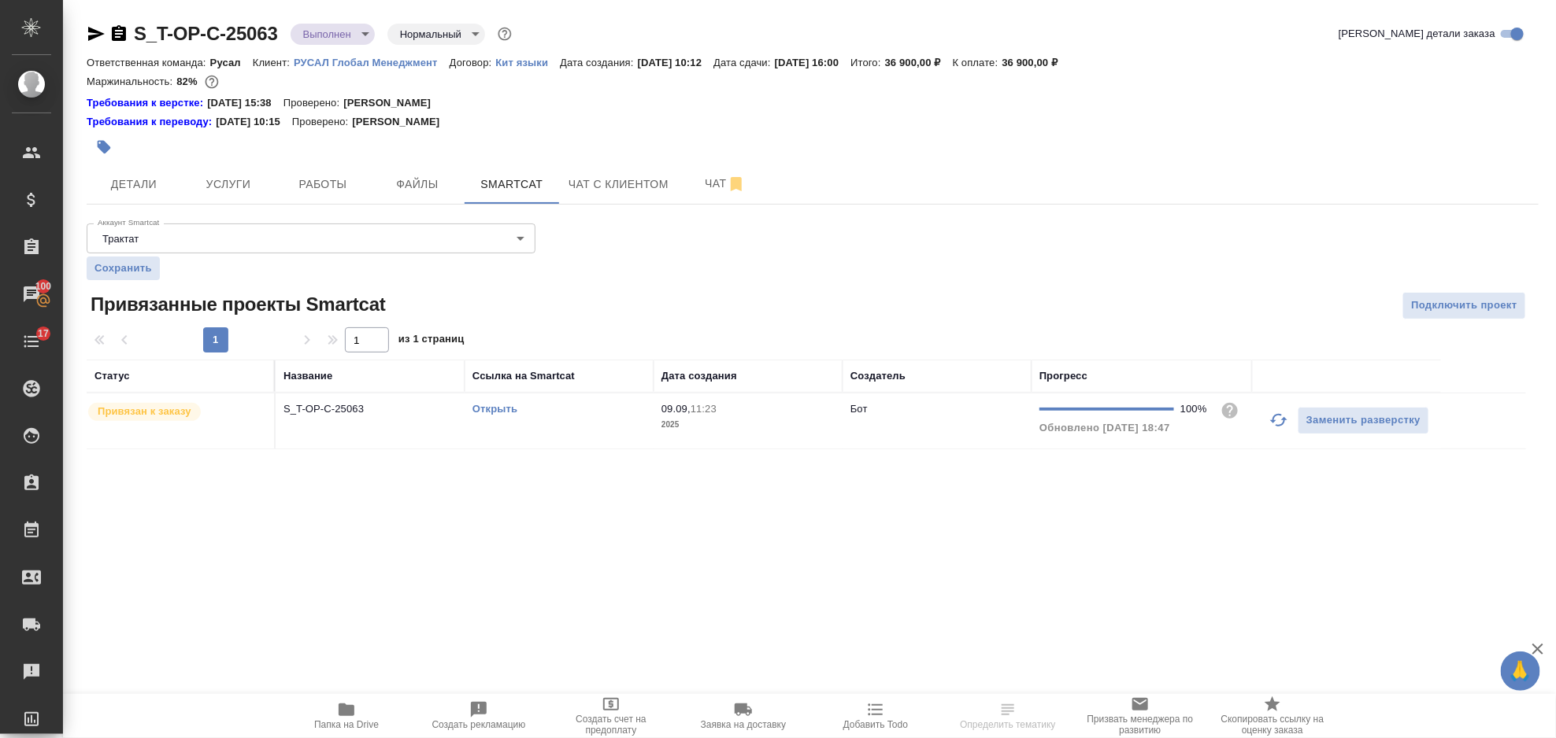
click at [499, 409] on link "Открыть" at bounding box center [494, 409] width 45 height 12
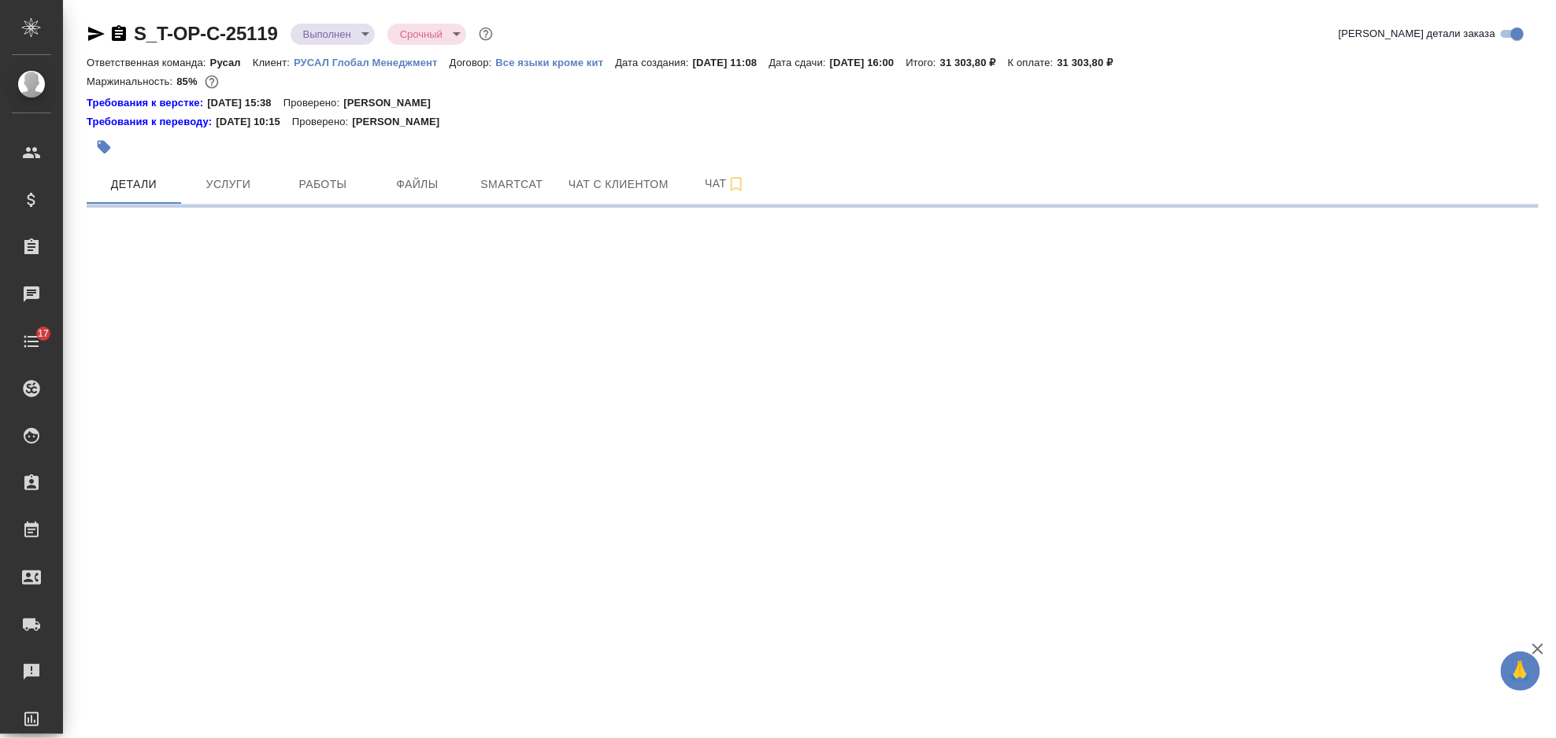
select select "RU"
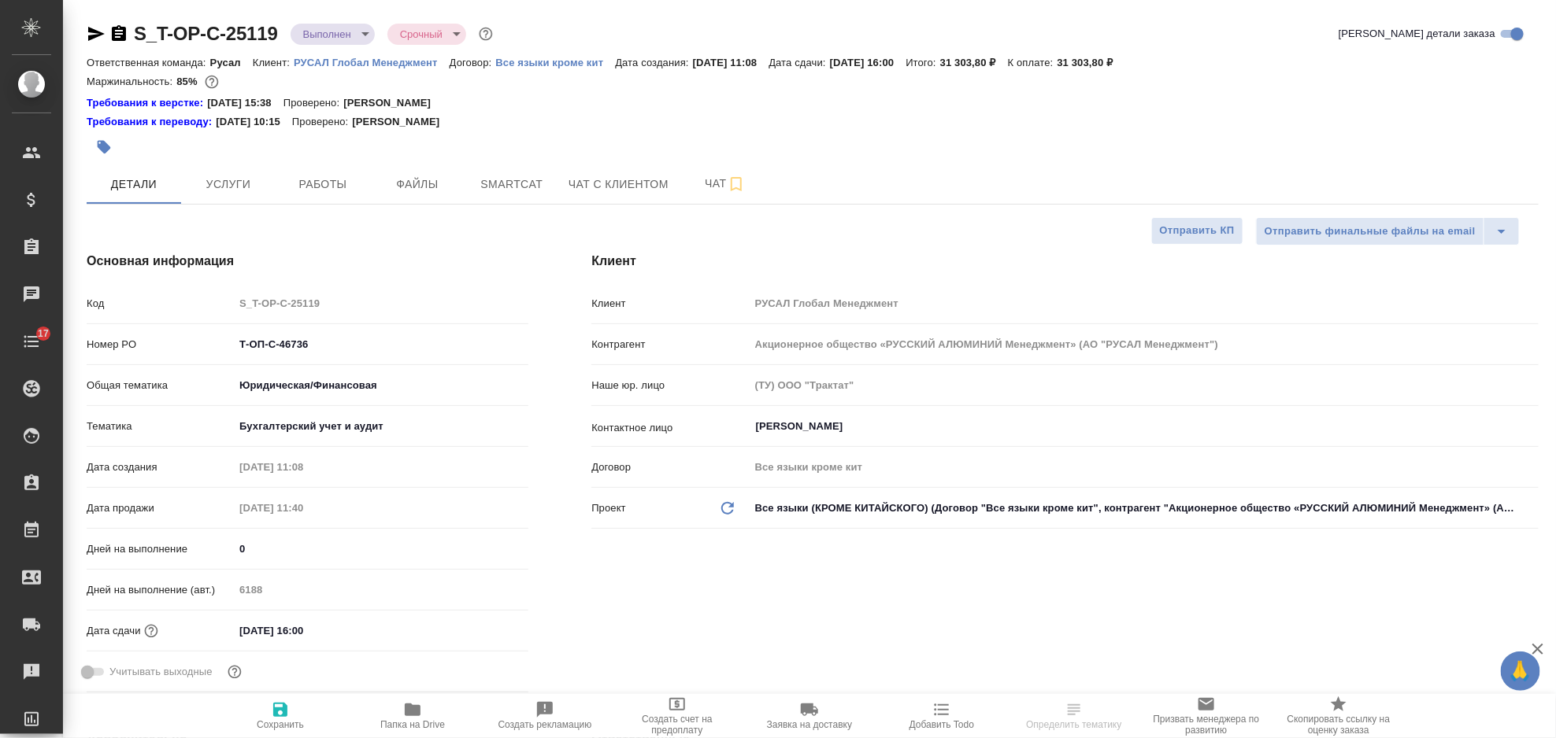
type textarea "x"
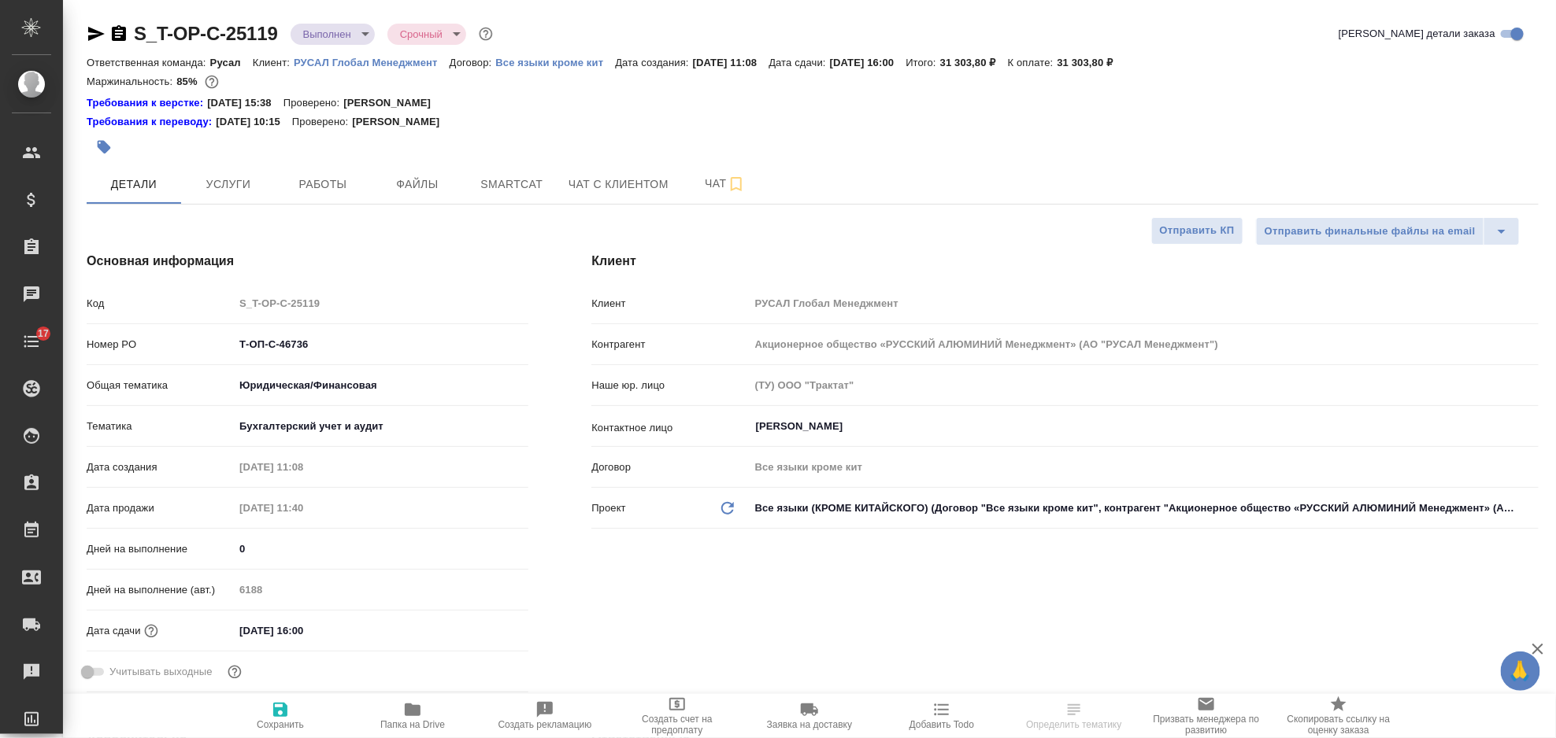
type textarea "x"
click at [237, 179] on span "Услуги" at bounding box center [229, 185] width 76 height 20
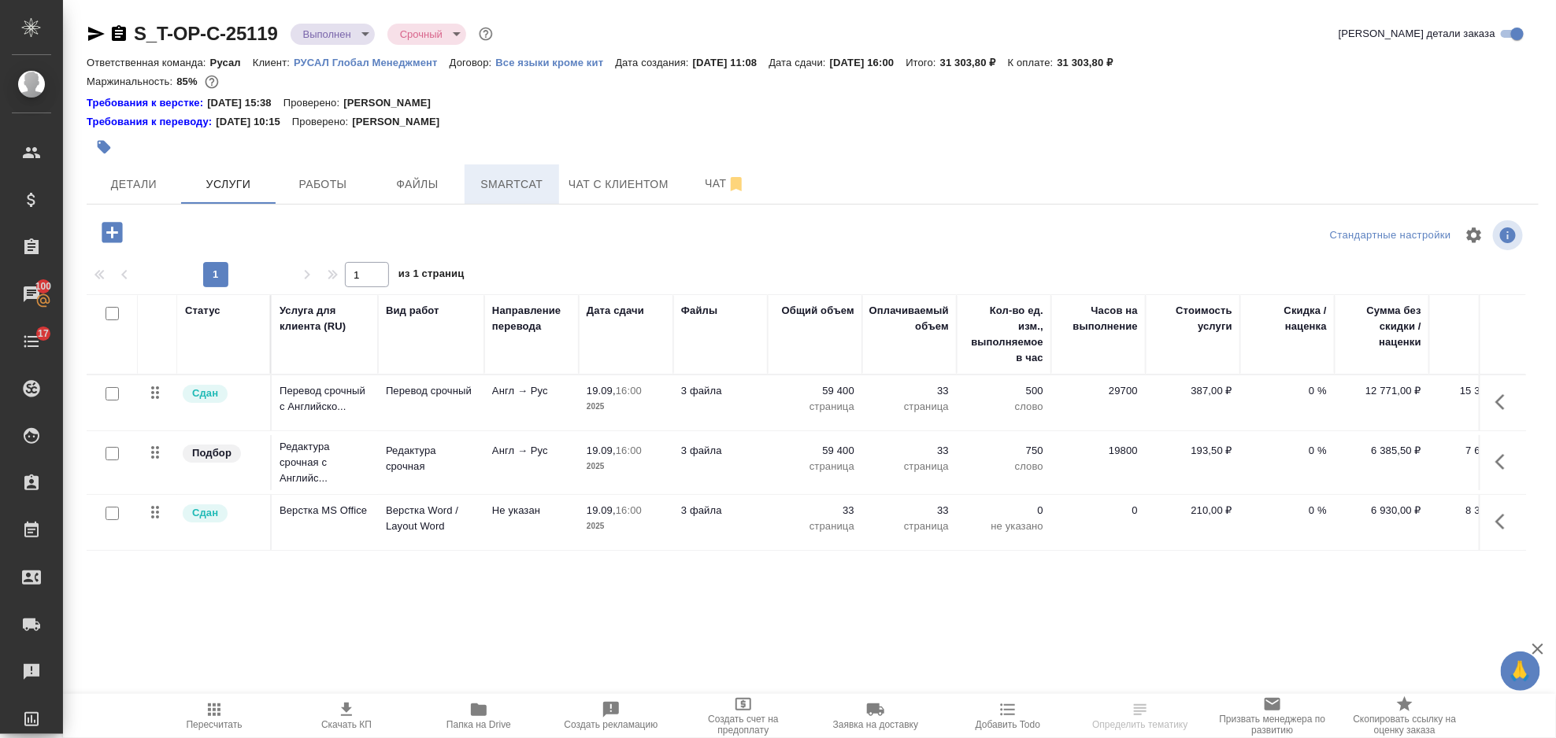
click at [487, 182] on span "Smartcat" at bounding box center [512, 185] width 76 height 20
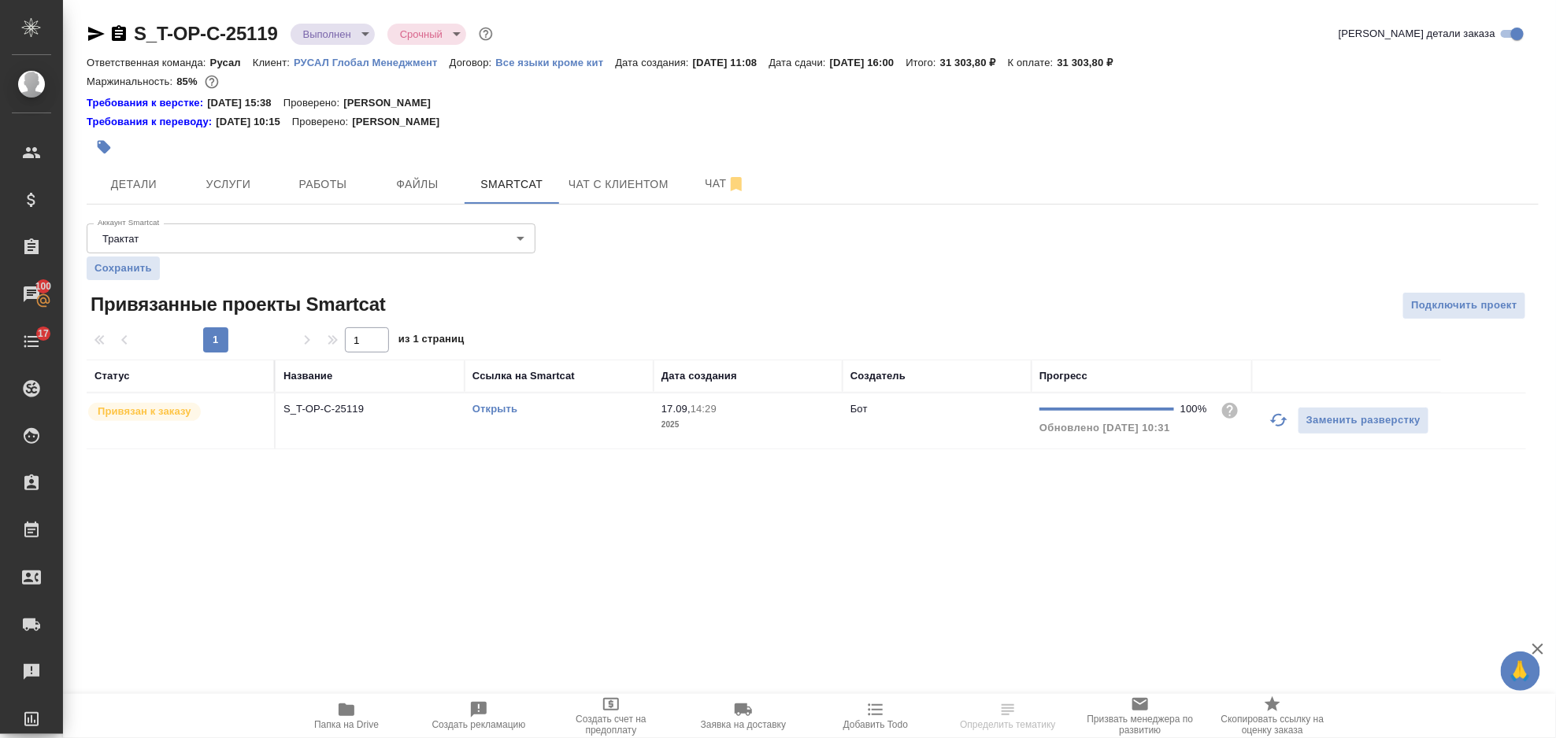
click at [476, 408] on link "Открыть" at bounding box center [494, 409] width 45 height 12
click at [225, 188] on span "Услуги" at bounding box center [229, 185] width 76 height 20
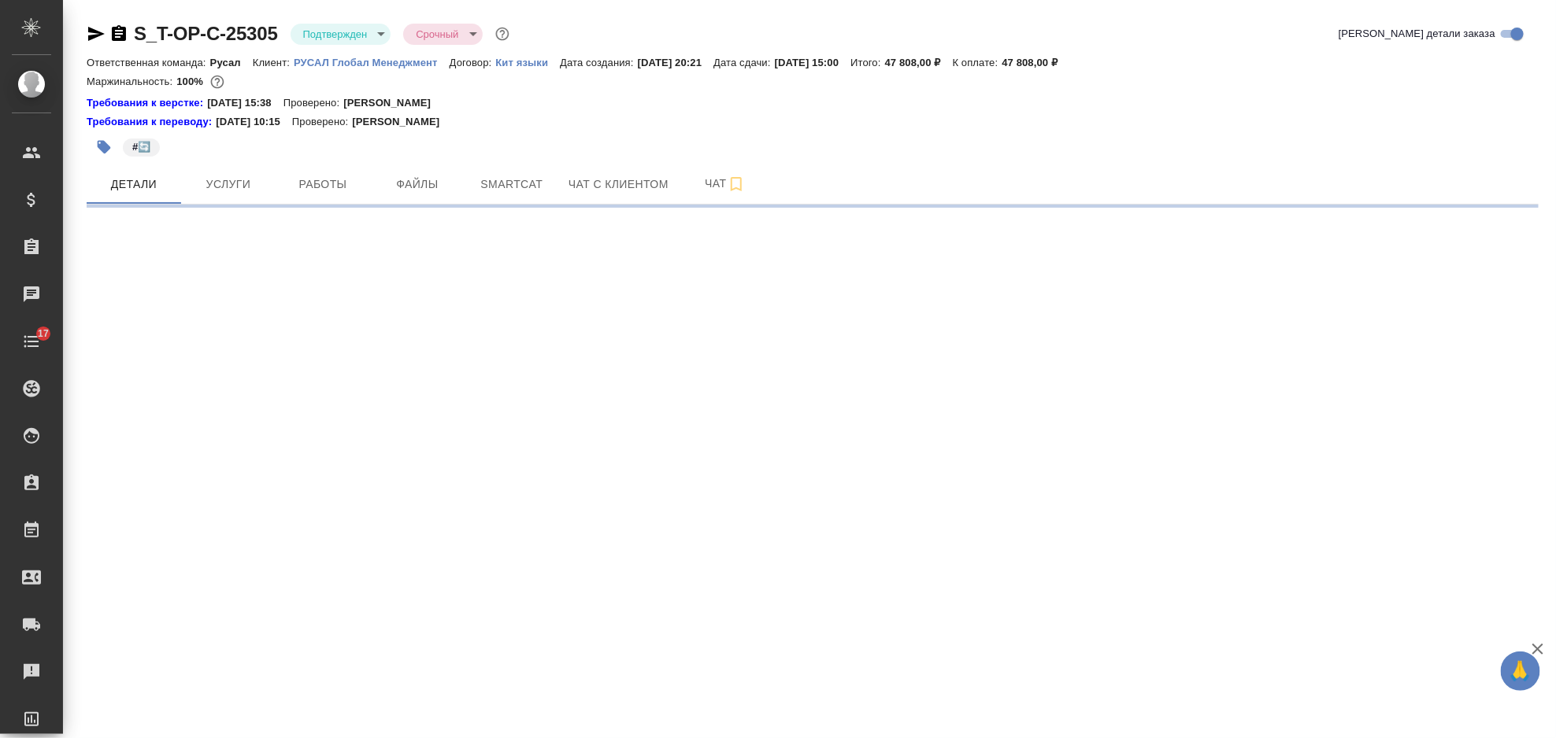
select select "RU"
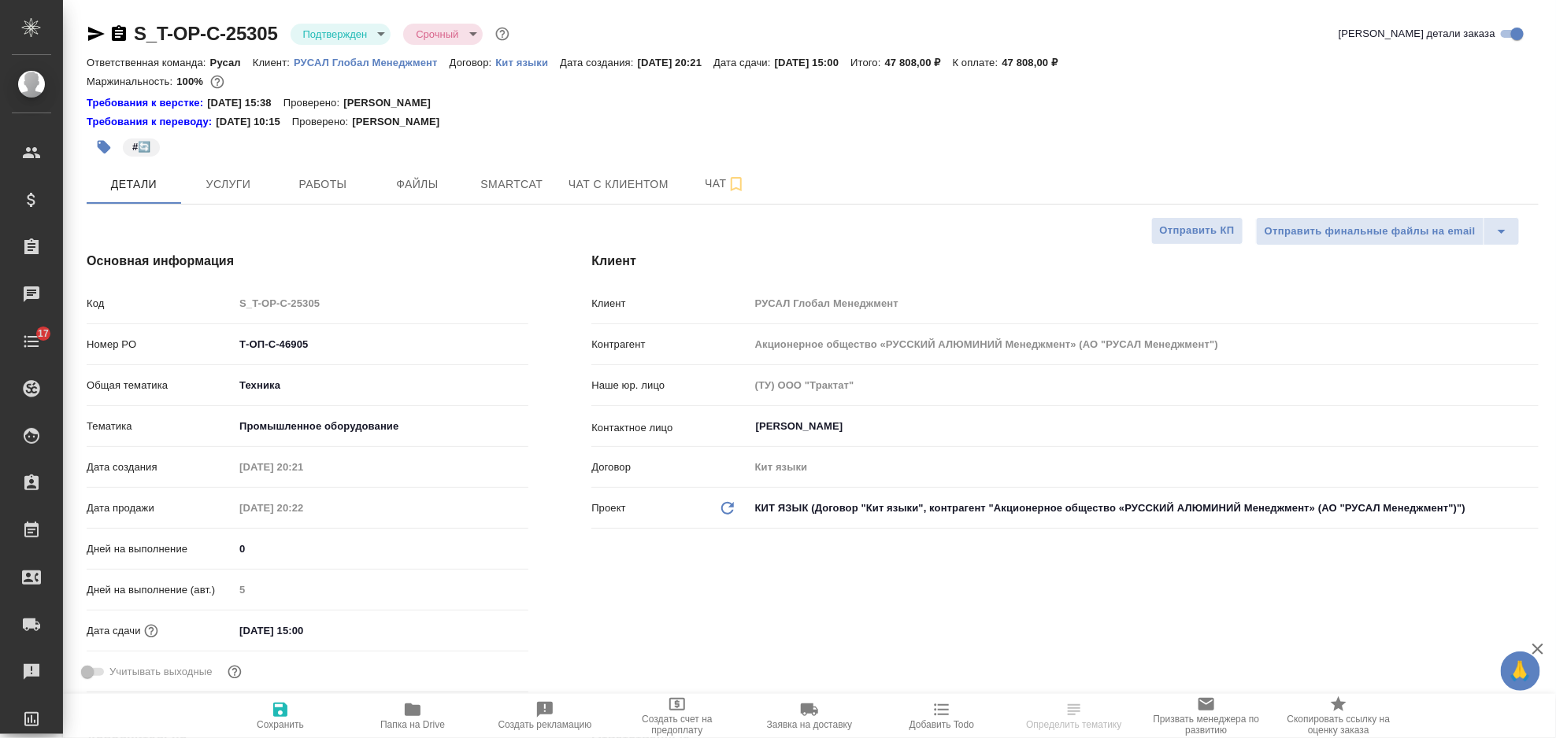
type textarea "x"
click at [542, 186] on span "Smartcat" at bounding box center [512, 185] width 76 height 20
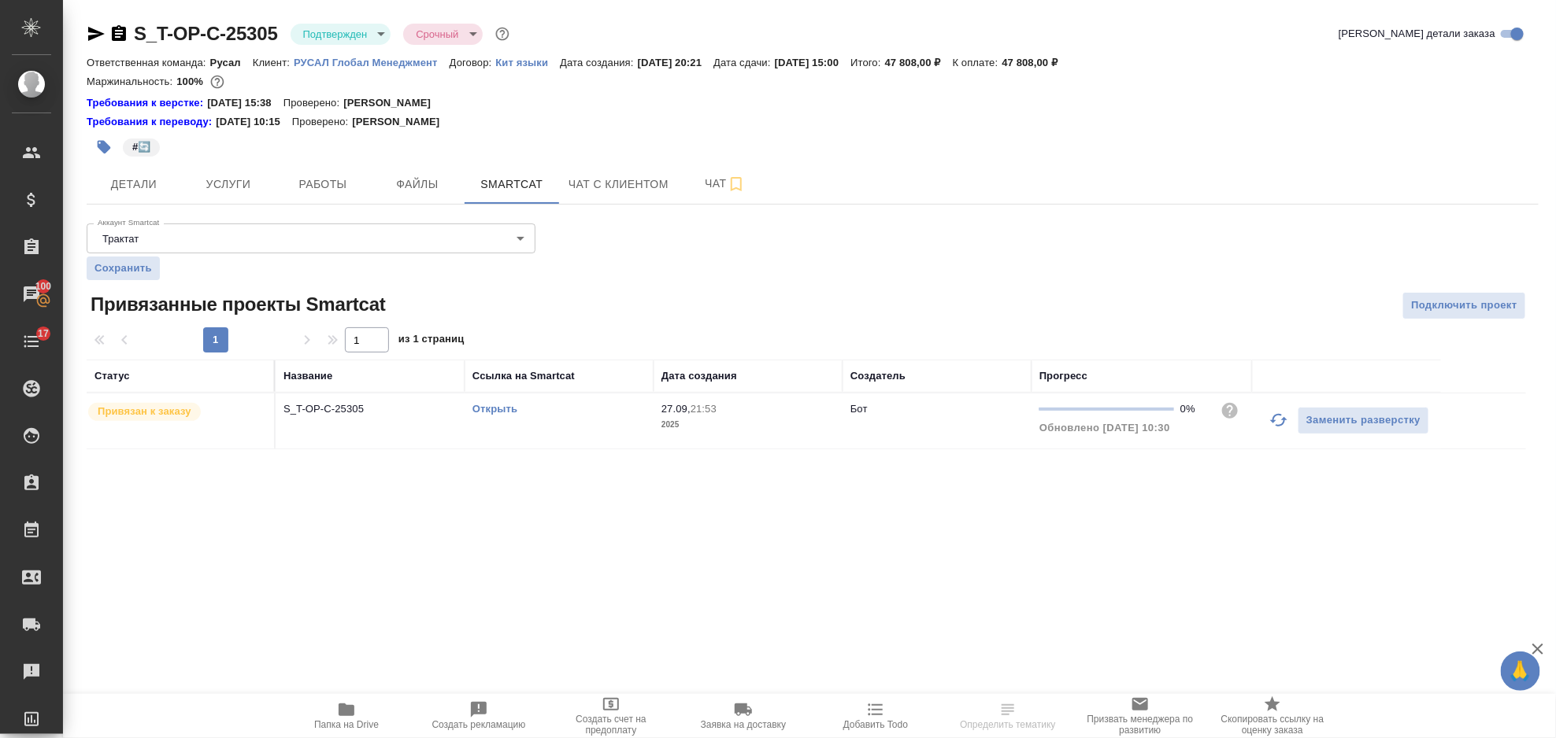
click at [486, 411] on link "Открыть" at bounding box center [494, 409] width 45 height 12
click at [262, 196] on button "Услуги" at bounding box center [228, 184] width 94 height 39
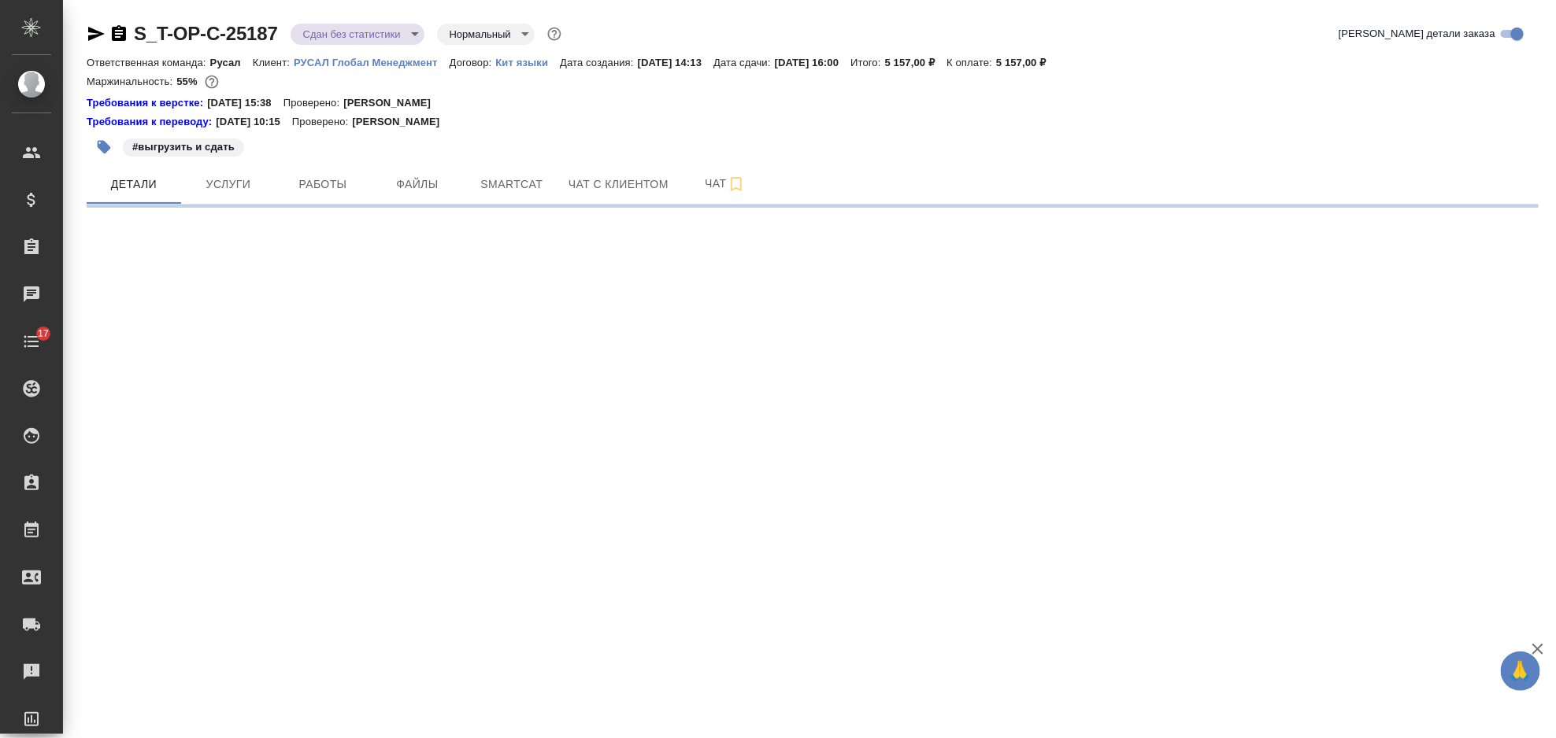
select select "RU"
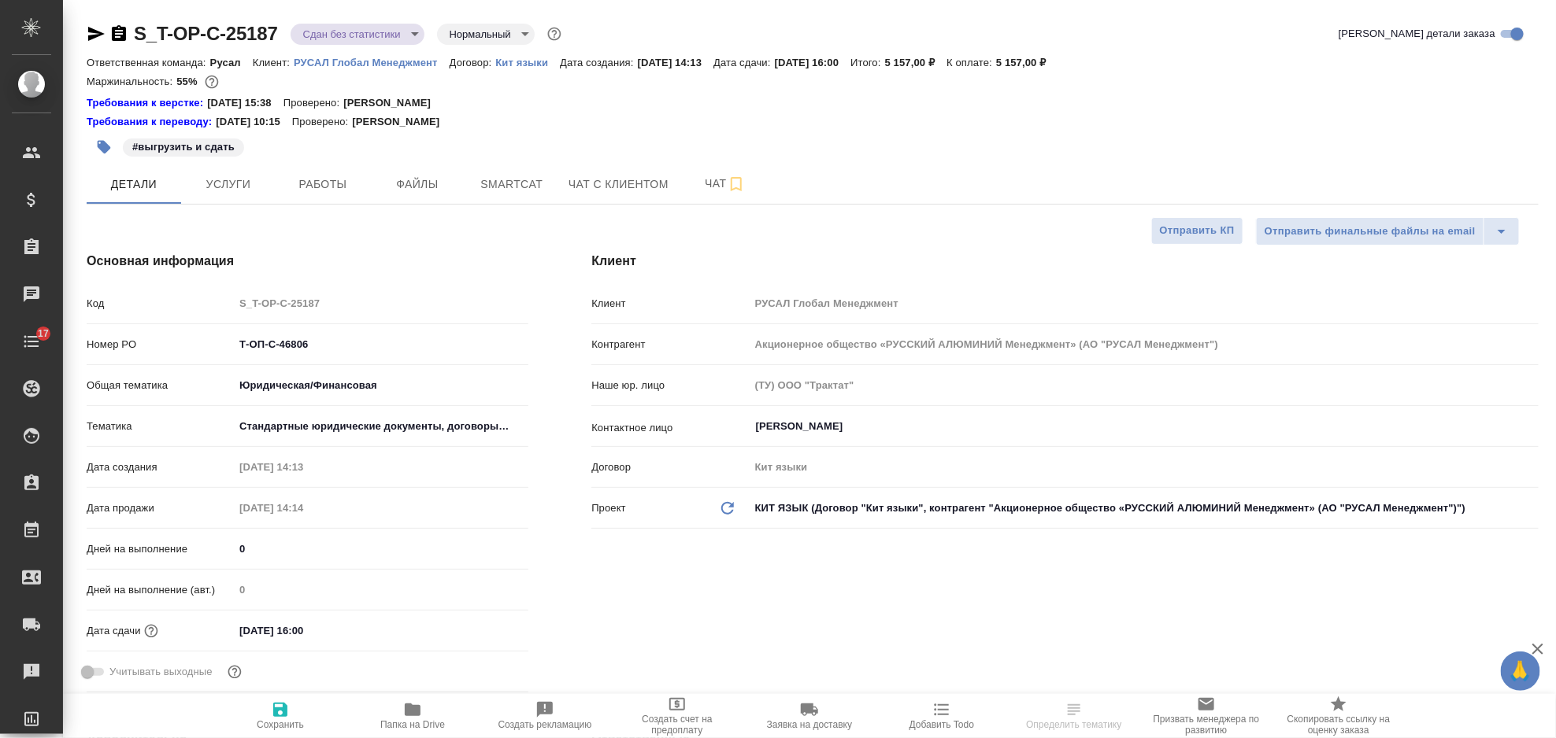
type textarea "x"
click at [205, 182] on span "Услуги" at bounding box center [229, 185] width 76 height 20
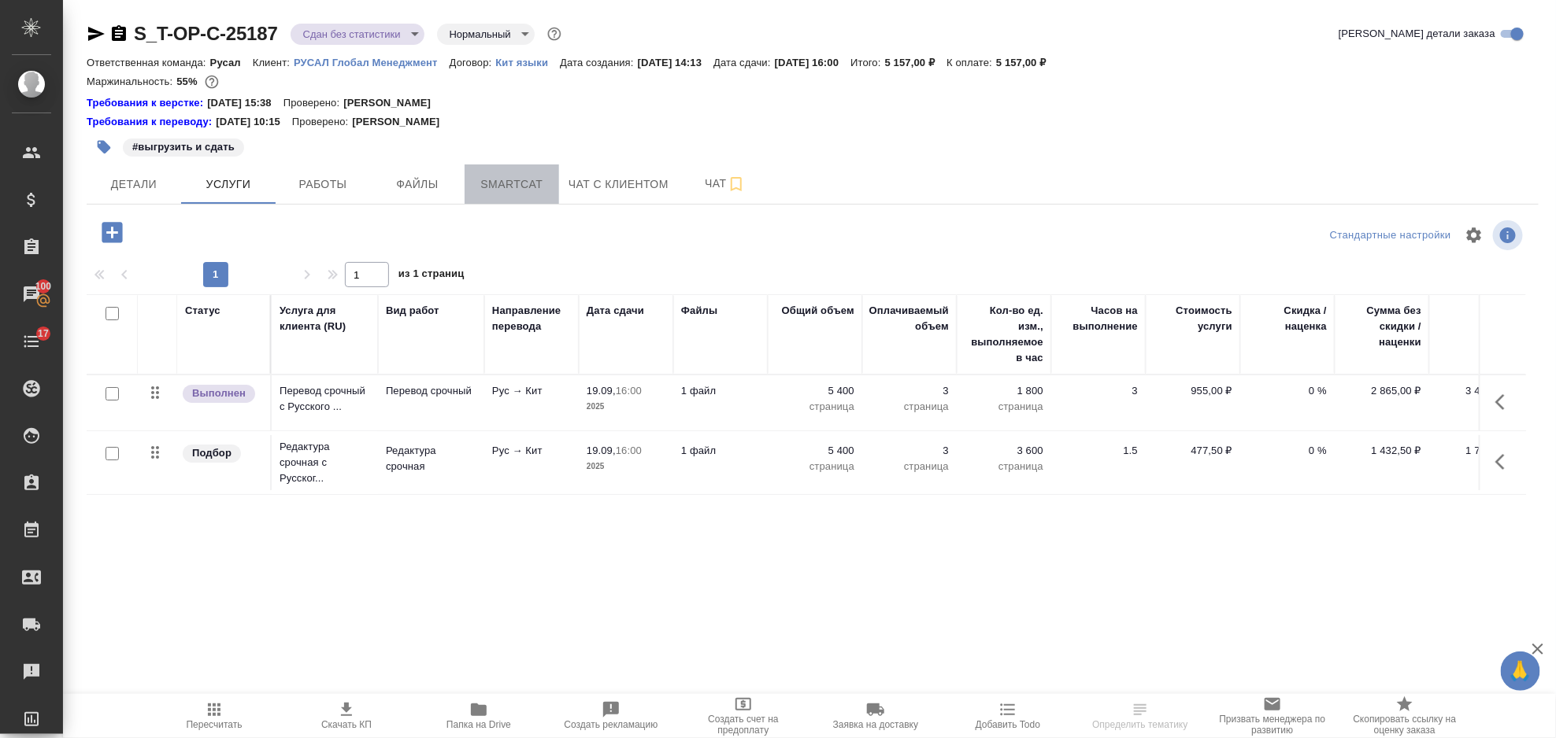
click at [505, 175] on span "Smartcat" at bounding box center [512, 185] width 76 height 20
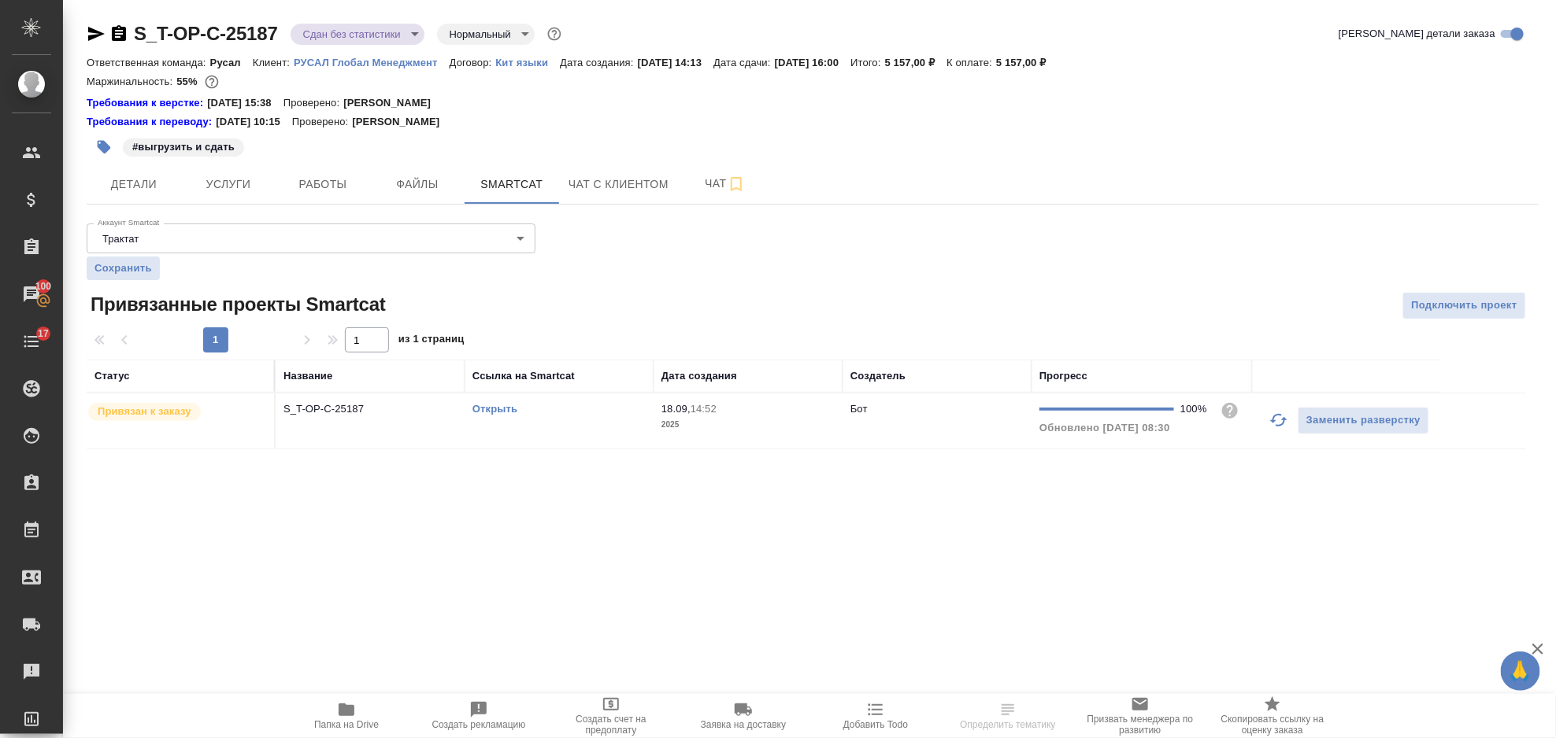
click at [505, 405] on link "Открыть" at bounding box center [494, 409] width 45 height 12
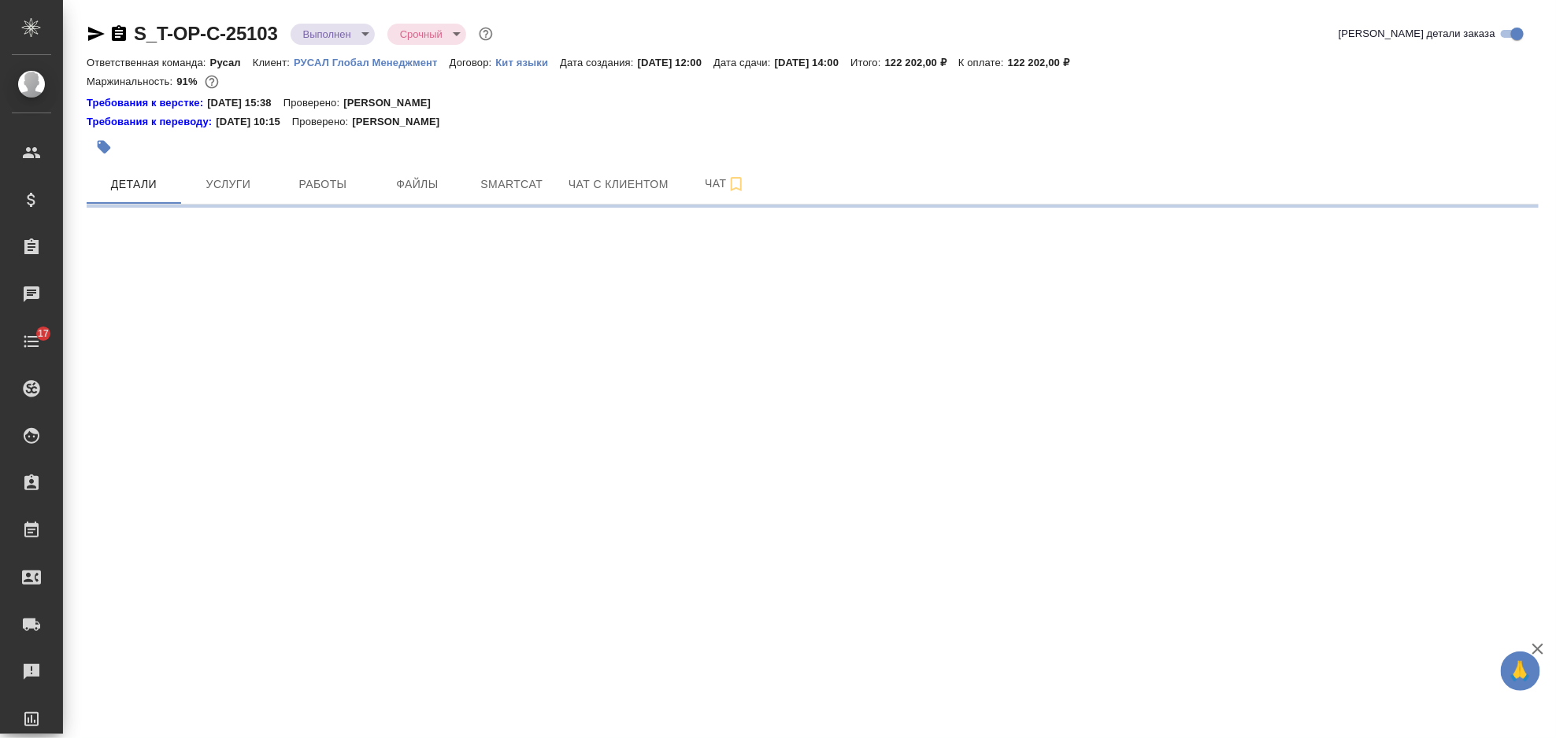
select select "RU"
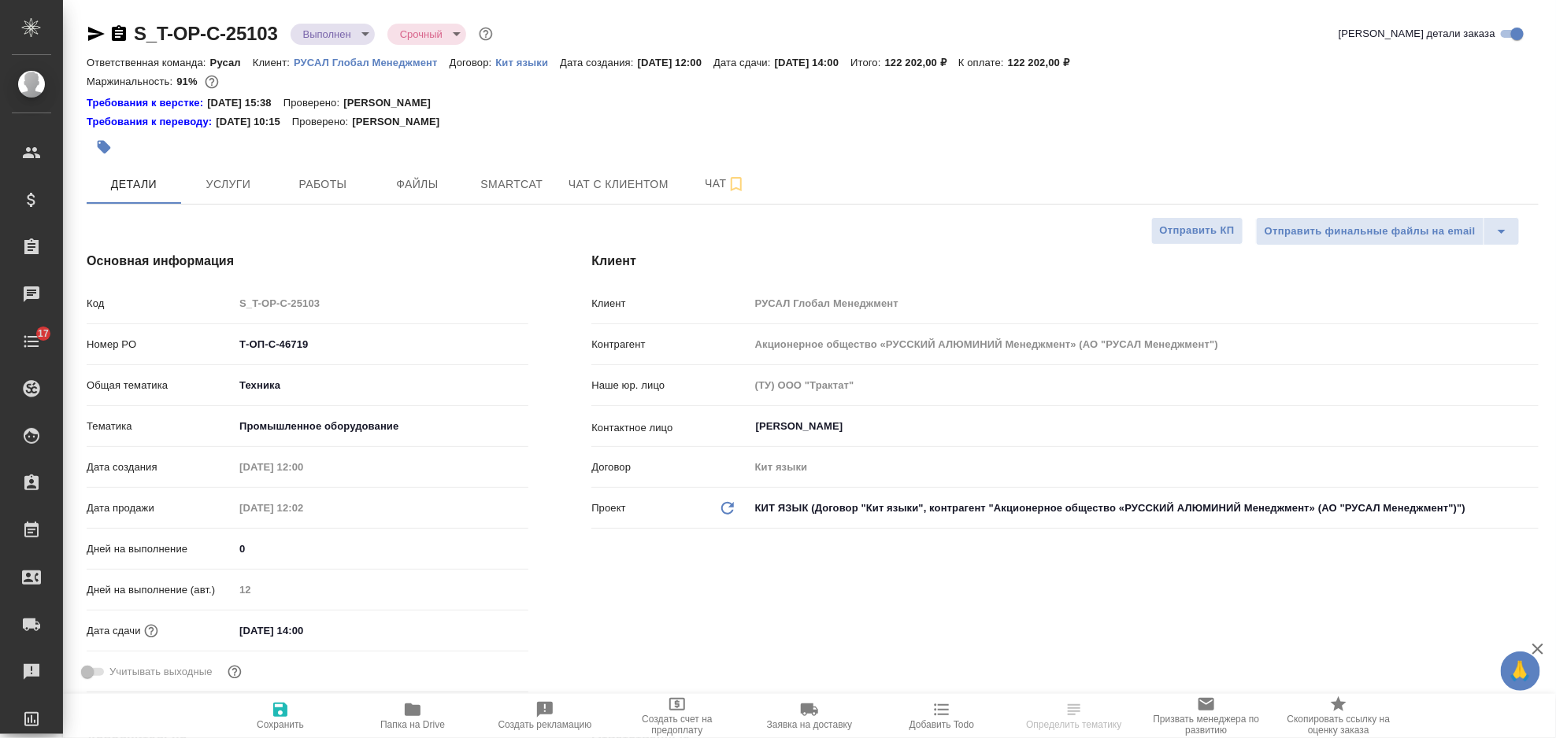
type textarea "x"
click at [251, 180] on span "Услуги" at bounding box center [229, 185] width 76 height 20
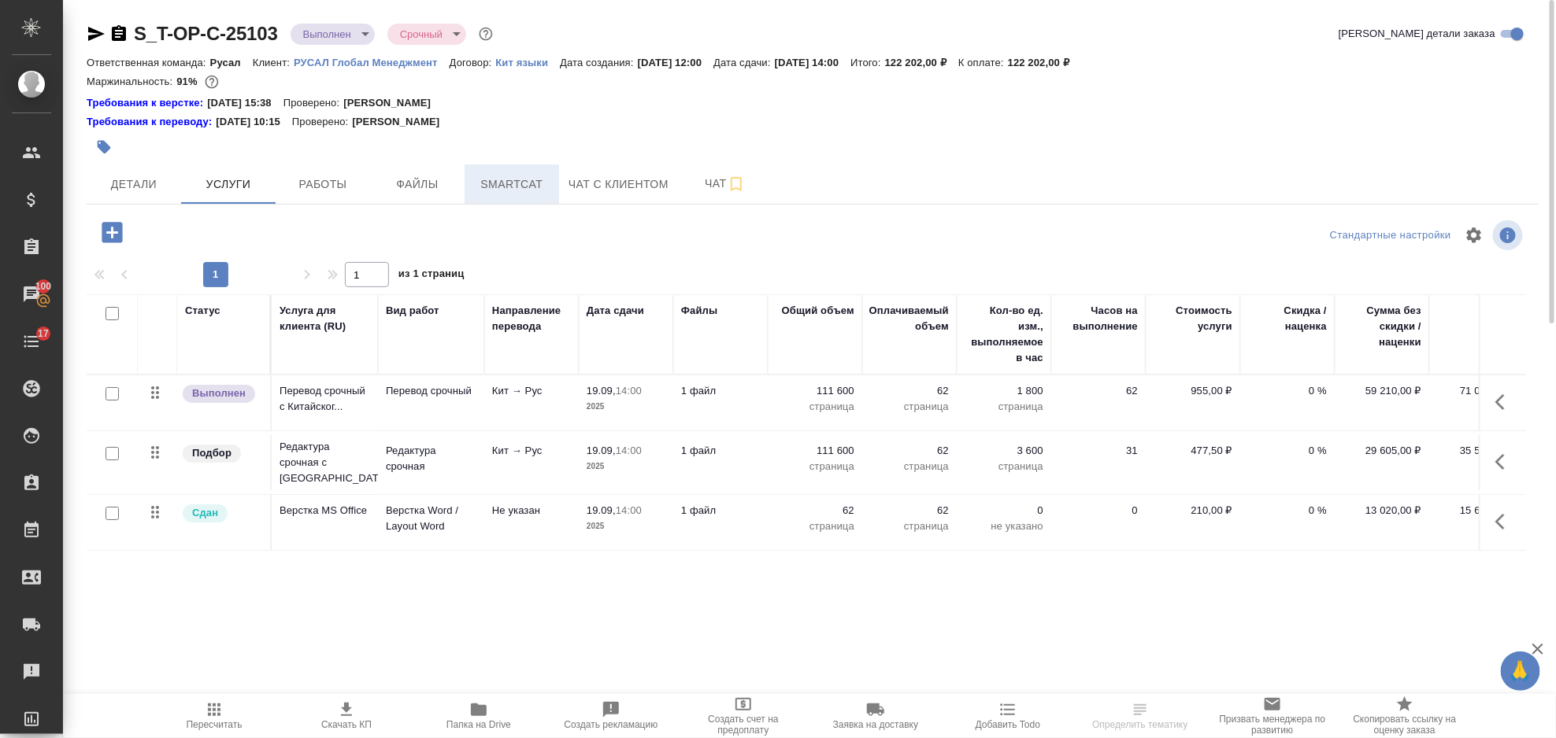
click at [497, 182] on span "Smartcat" at bounding box center [512, 185] width 76 height 20
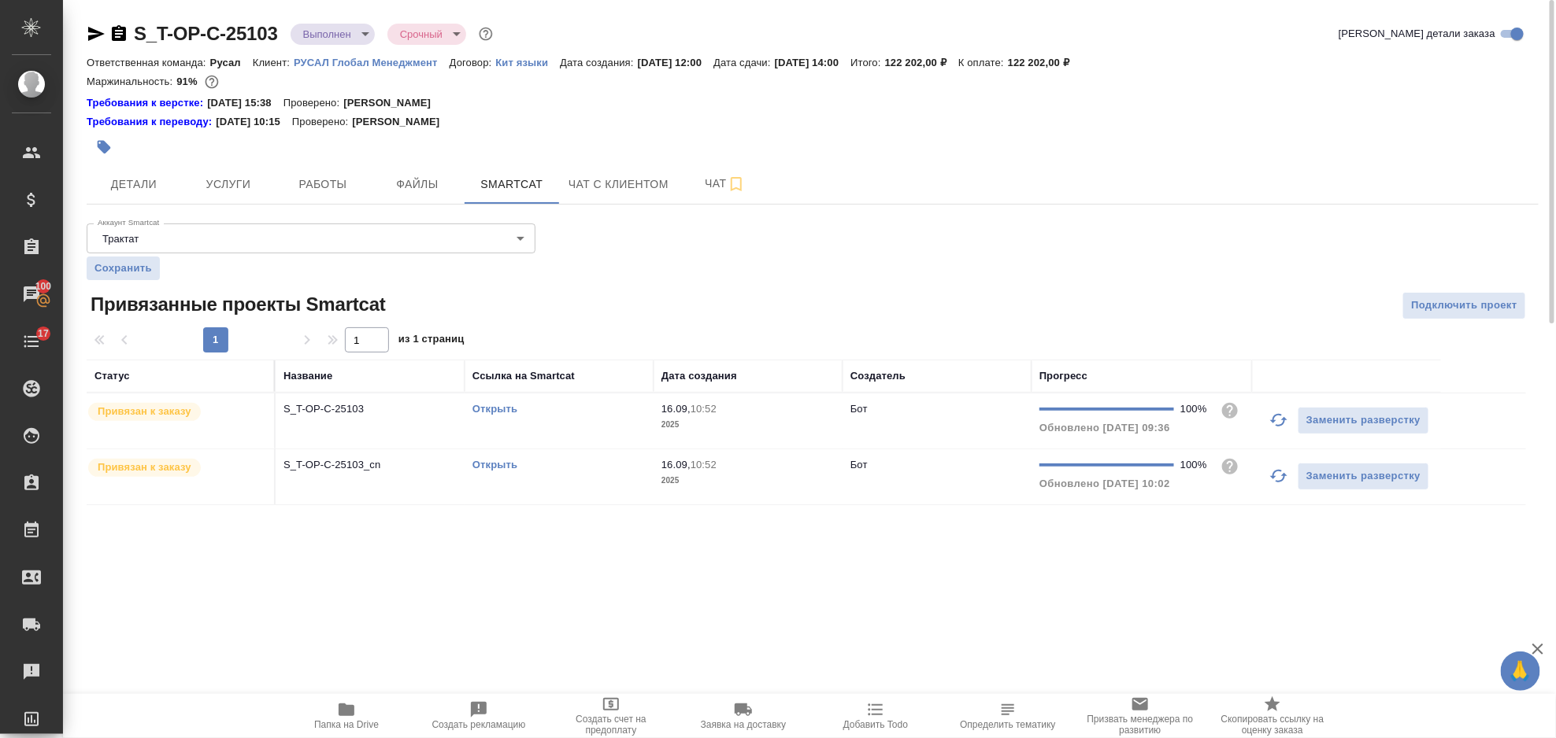
click at [494, 409] on link "Открыть" at bounding box center [494, 409] width 45 height 12
click at [503, 467] on link "Открыть" at bounding box center [494, 465] width 45 height 12
click at [224, 186] on span "Услуги" at bounding box center [229, 185] width 76 height 20
